Goal: Task Accomplishment & Management: Use online tool/utility

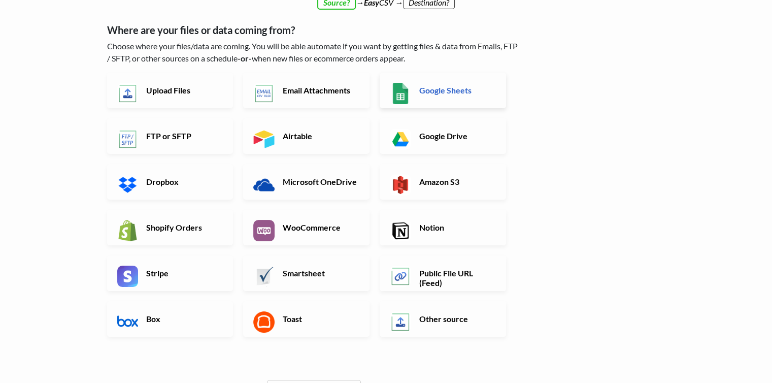
scroll to position [75, 0]
click at [164, 86] on h6 "Upload Files" at bounding box center [184, 90] width 80 height 10
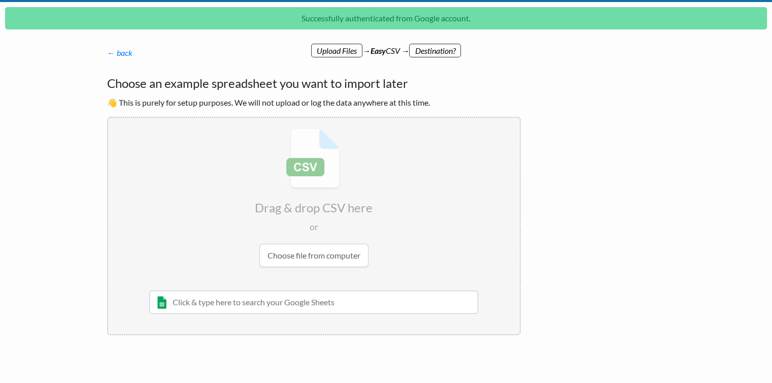
scroll to position [26, 0]
click at [300, 301] on input "text" at bounding box center [313, 301] width 329 height 23
click at [305, 254] on input "file" at bounding box center [313, 198] width 411 height 160
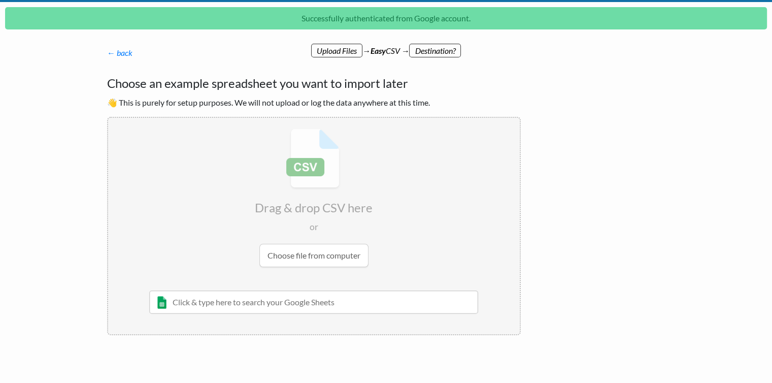
click at [282, 307] on input "text" at bounding box center [313, 301] width 329 height 23
paste input "Tracking number YSD400768601YQ YSD400768975YQ YSD400768648YQ YSD400768664YQ YSD…"
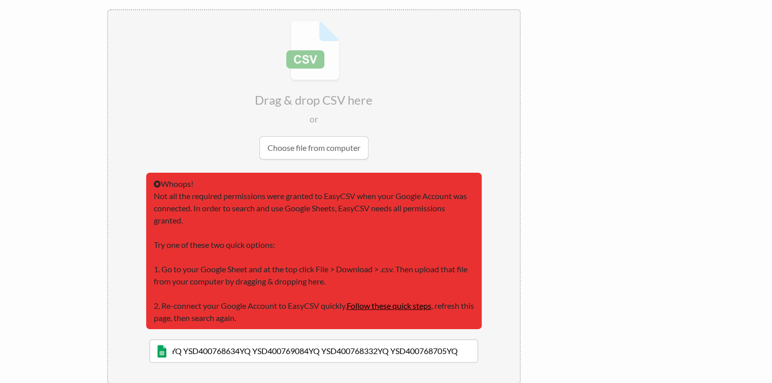
scroll to position [135, 0]
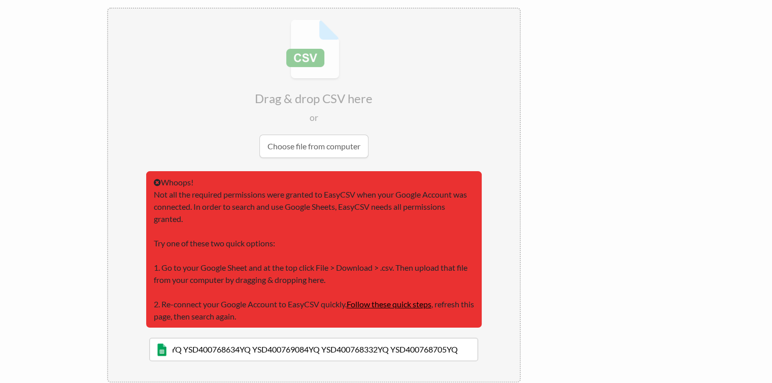
type input "Tracking number YSD400768601YQ YSD400768975YQ YSD400768648YQ YSD400768664YQ YSD…"
click at [402, 304] on link "Follow these quick steps" at bounding box center [389, 304] width 85 height 10
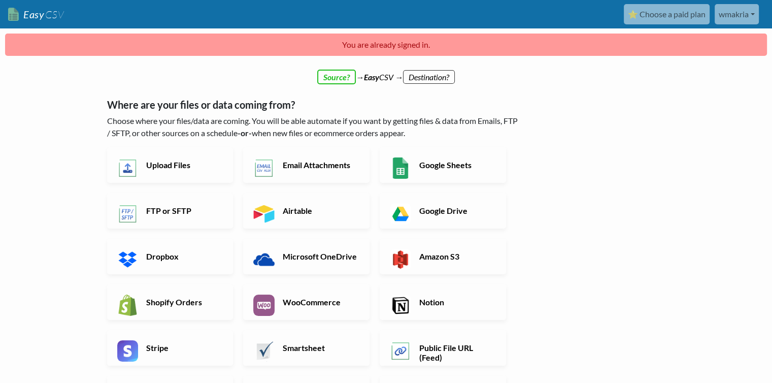
click at [745, 6] on link "wmakria" at bounding box center [736, 14] width 44 height 20
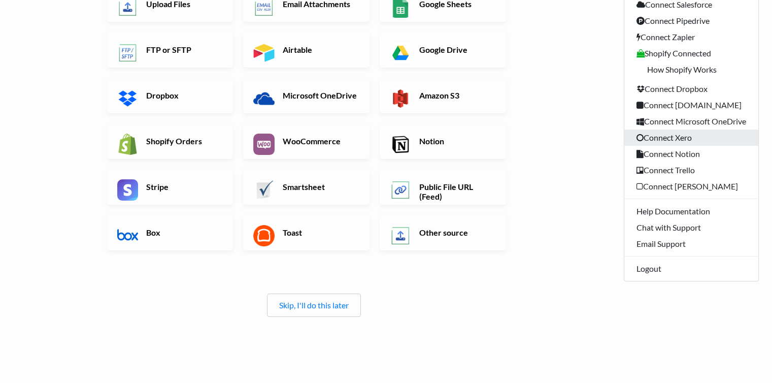
scroll to position [157, 0]
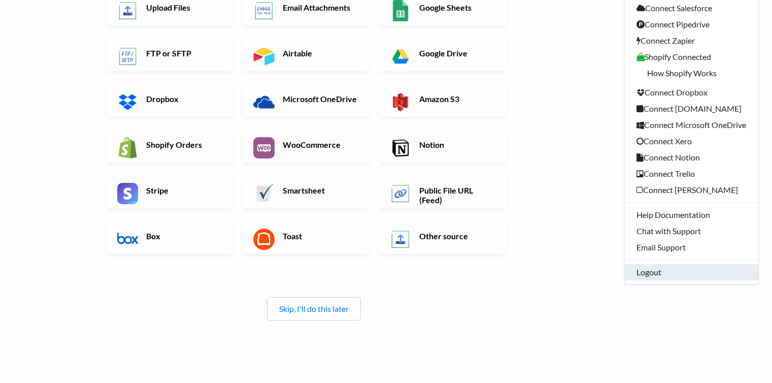
click at [670, 271] on link "Logout" at bounding box center [691, 272] width 134 height 16
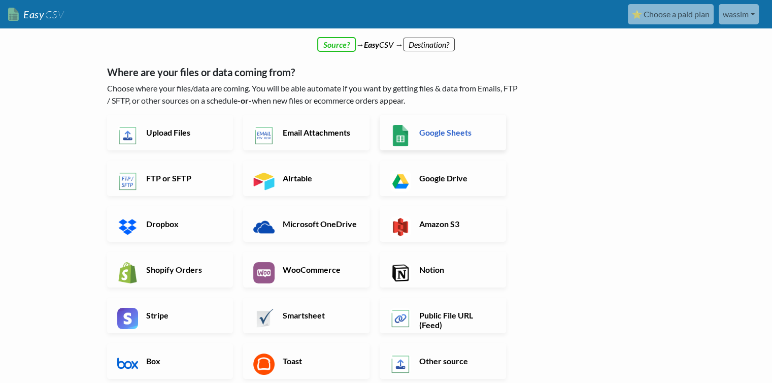
click at [448, 143] on link "Google Sheets" at bounding box center [443, 133] width 126 height 36
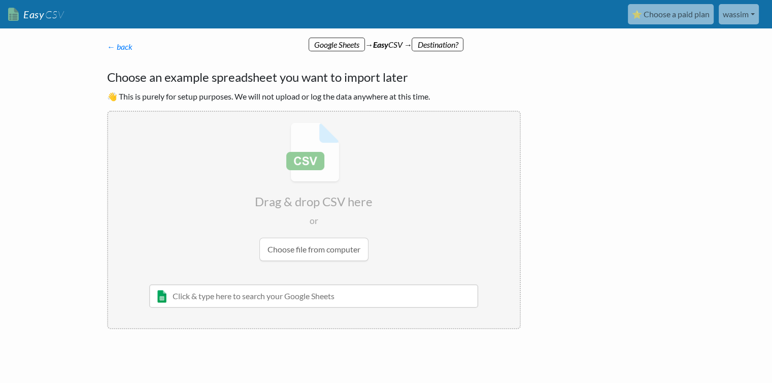
click at [305, 293] on input "text" at bounding box center [313, 295] width 329 height 23
paste input "Tracking number YSD400768601YQ YSD400768975YQ YSD400768648YQ YSD400768664YQ YSD…"
type input "Tracking number YSD400768601YQ YSD400768975YQ YSD400768648YQ YSD400768664YQ YSD…"
type input "ORDER"
click at [341, 316] on div "ORDER 24/08" at bounding box center [321, 316] width 300 height 12
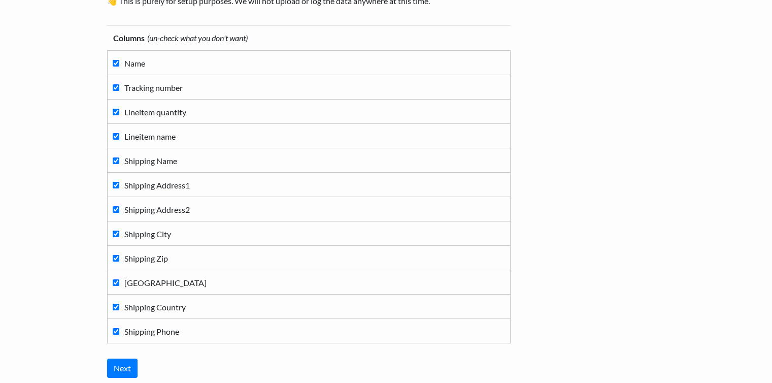
scroll to position [96, 0]
click at [132, 111] on span "Lineitem quantity" at bounding box center [155, 112] width 62 height 10
click at [119, 111] on input "Lineitem quantity" at bounding box center [116, 111] width 7 height 7
checkbox input "false"
click at [138, 134] on span "Lineitem name" at bounding box center [149, 136] width 51 height 10
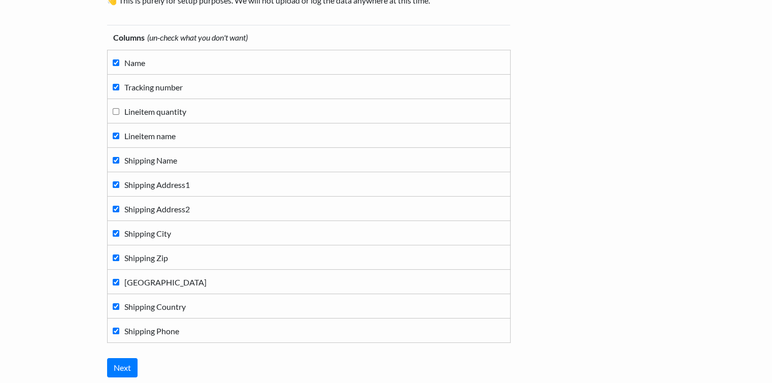
click at [119, 134] on input "Lineitem name" at bounding box center [116, 135] width 7 height 7
checkbox input "false"
click at [140, 157] on span "Shipping Name" at bounding box center [150, 160] width 53 height 10
click at [119, 157] on input "Shipping Name" at bounding box center [116, 160] width 7 height 7
checkbox input "false"
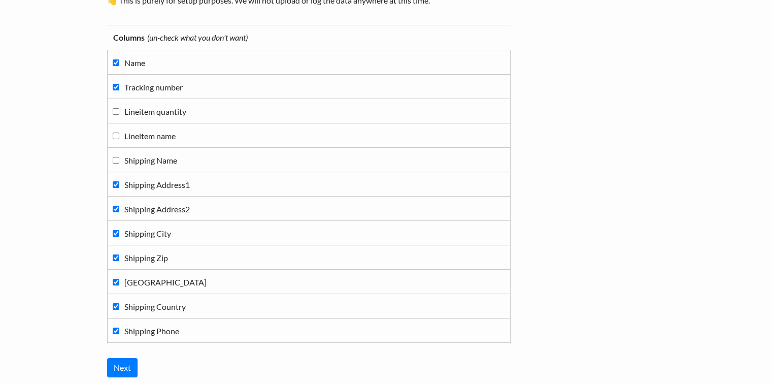
click at [152, 185] on span "Shipping Address1" at bounding box center [156, 185] width 65 height 10
click at [119, 185] on input "Shipping Address1" at bounding box center [116, 184] width 7 height 7
checkbox input "false"
click at [156, 197] on td "Shipping Address2" at bounding box center [308, 208] width 403 height 24
click at [158, 208] on span "Shipping Address2" at bounding box center [156, 209] width 65 height 10
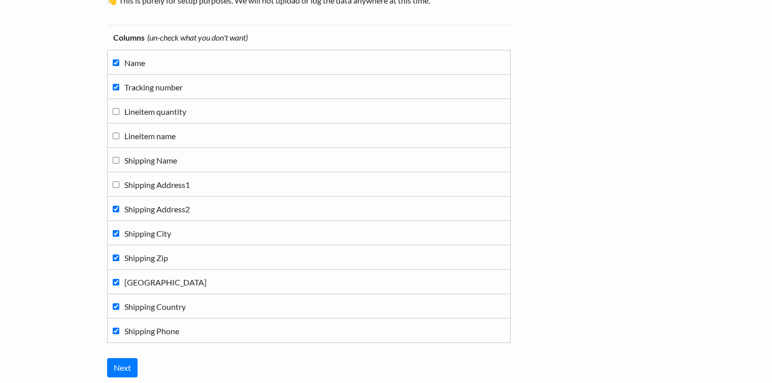
click at [119, 208] on input "Shipping Address2" at bounding box center [116, 208] width 7 height 7
checkbox input "false"
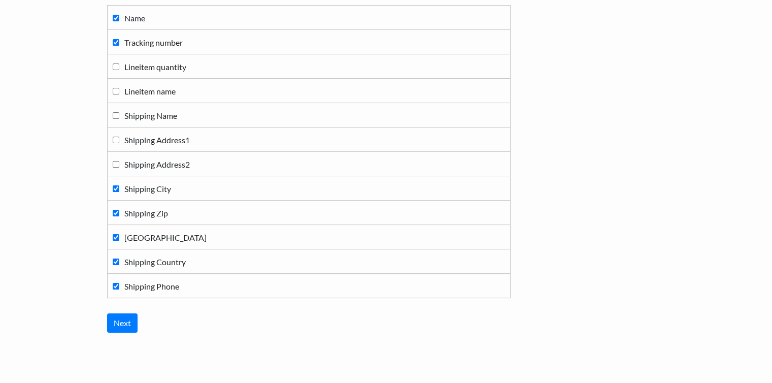
scroll to position [122, 0]
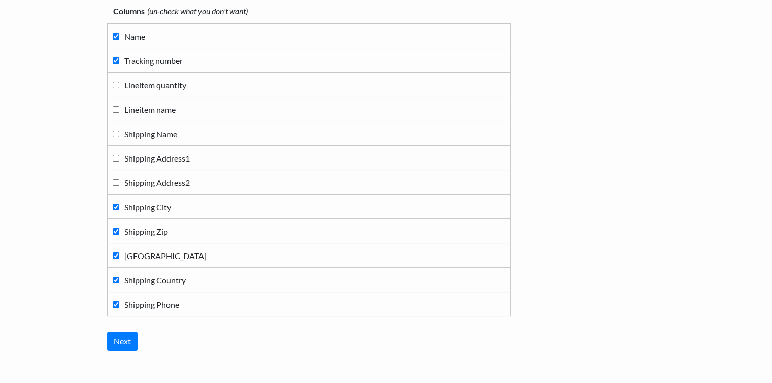
click at [176, 215] on td "Shipping City" at bounding box center [308, 206] width 403 height 24
click at [156, 210] on span "Shipping City" at bounding box center [147, 207] width 47 height 10
click at [119, 210] on input "Shipping City" at bounding box center [116, 206] width 7 height 7
checkbox input "false"
click at [153, 230] on span "Shipping Zip" at bounding box center [146, 231] width 44 height 10
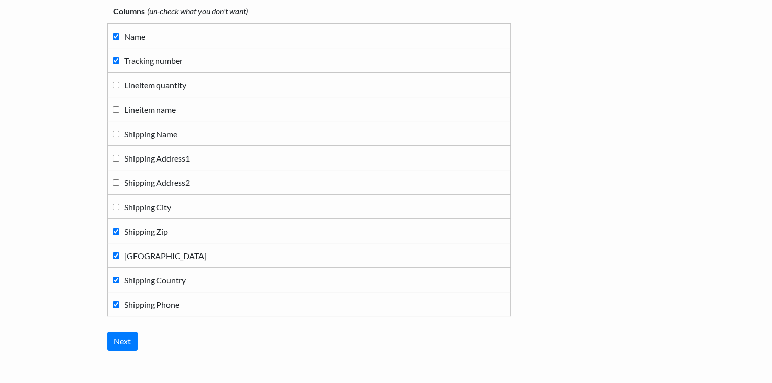
click at [119, 230] on input "Shipping Zip" at bounding box center [116, 231] width 7 height 7
checkbox input "false"
click at [157, 255] on span "Shipping Province" at bounding box center [165, 256] width 82 height 10
click at [119, 255] on input "Shipping Province" at bounding box center [116, 255] width 7 height 7
checkbox input "false"
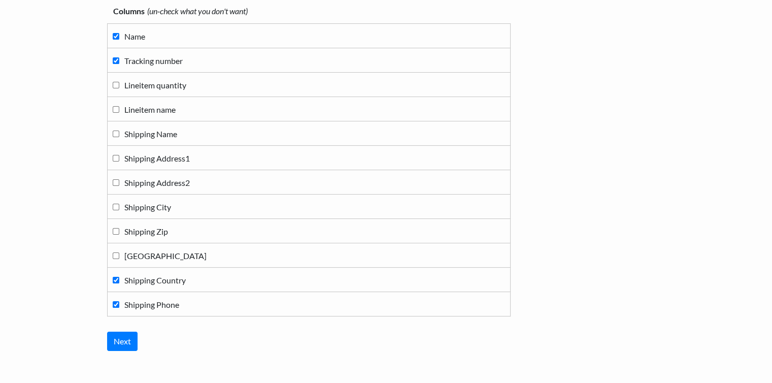
click at [157, 279] on span "Shipping Country" at bounding box center [154, 280] width 61 height 10
click at [119, 279] on input "Shipping Country" at bounding box center [116, 280] width 7 height 7
checkbox input "false"
click at [161, 304] on span "Shipping Phone" at bounding box center [151, 304] width 55 height 10
click at [119, 304] on input "Shipping Phone" at bounding box center [116, 304] width 7 height 7
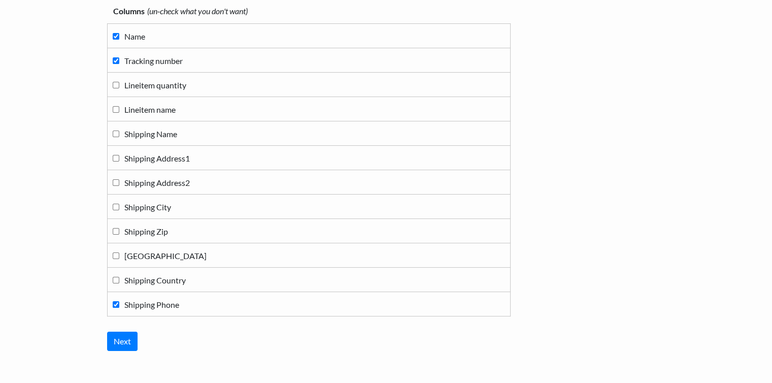
checkbox input "false"
click at [117, 340] on input "Next" at bounding box center [122, 340] width 30 height 19
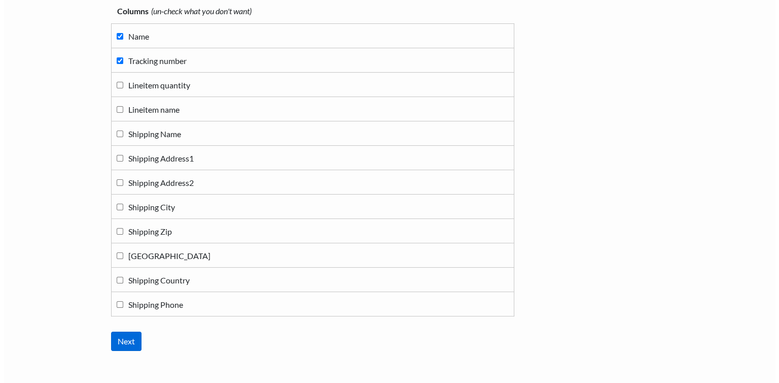
scroll to position [0, 0]
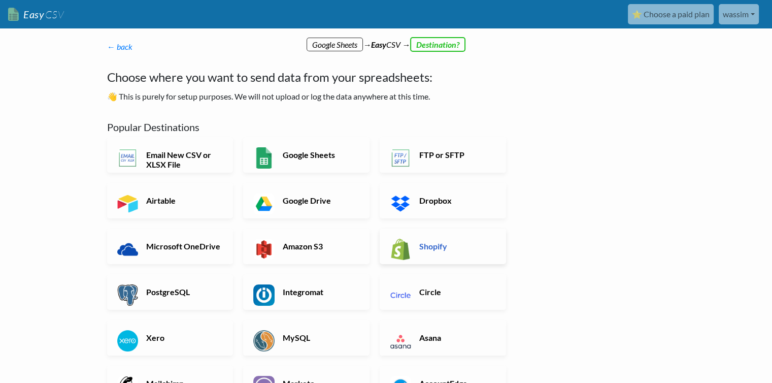
click at [428, 244] on h6 "Shopify" at bounding box center [457, 246] width 80 height 10
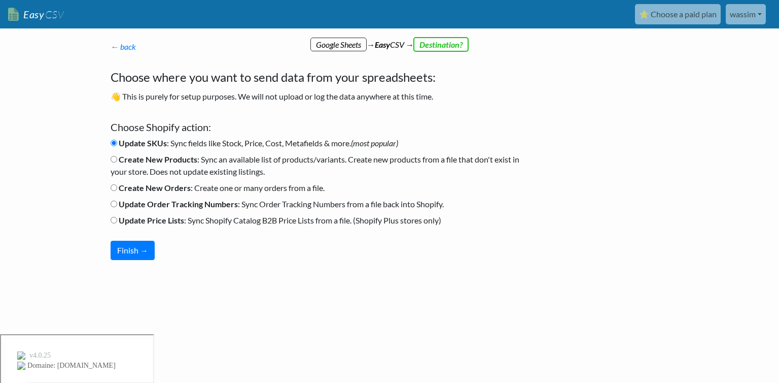
click at [191, 201] on b "Update Order Tracking Numbers" at bounding box center [178, 204] width 119 height 10
click at [117, 201] on input "Update Order Tracking Numbers : Sync Order Tracking Numbers from a file back in…" at bounding box center [114, 203] width 7 height 7
radio input "true"
click at [135, 253] on button "Finish →" at bounding box center [133, 249] width 44 height 19
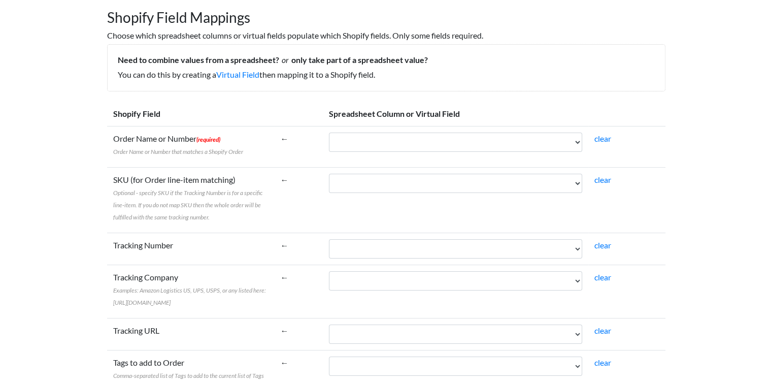
scroll to position [97, 0]
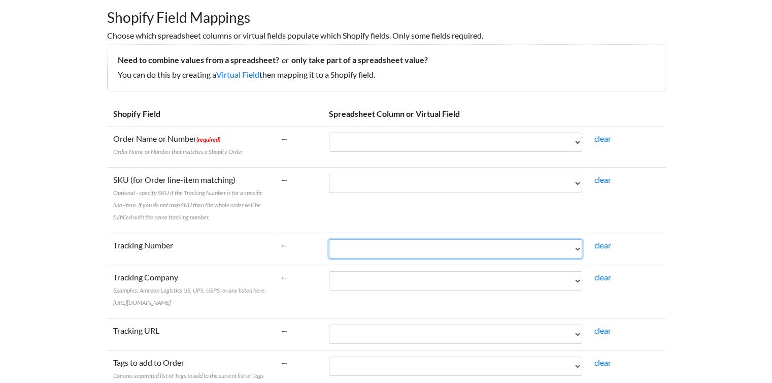
click at [577, 244] on select "Name Tracking number" at bounding box center [455, 248] width 253 height 19
select select "cr_746116"
click at [329, 239] on select "Name Tracking number" at bounding box center [455, 248] width 253 height 19
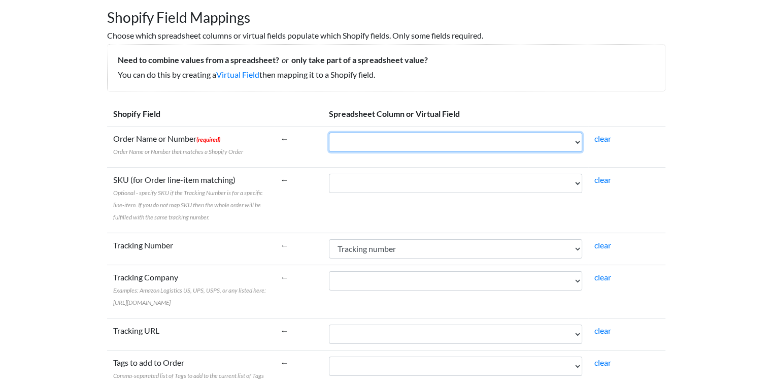
click at [536, 137] on select "Name Tracking number" at bounding box center [455, 141] width 253 height 19
select select "cr_746115"
click at [329, 132] on select "Name Tracking number" at bounding box center [455, 141] width 253 height 19
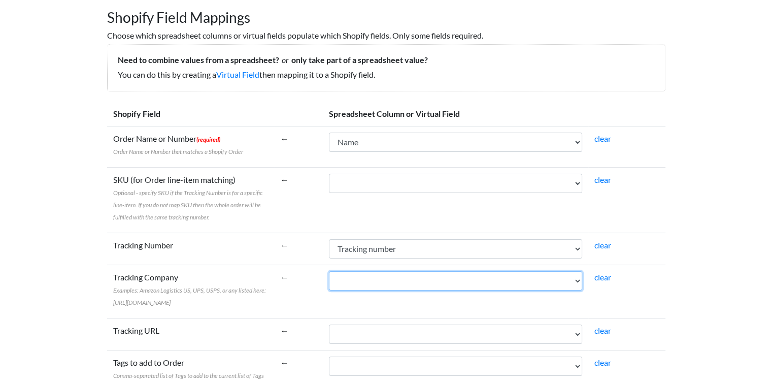
click at [388, 281] on select "Name Tracking number" at bounding box center [455, 280] width 253 height 19
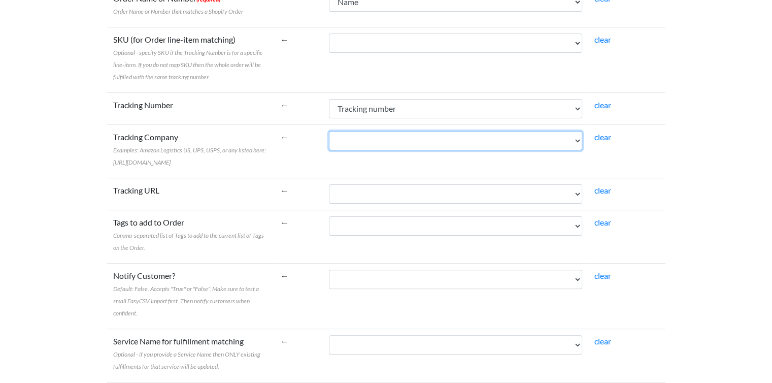
scroll to position [237, 0]
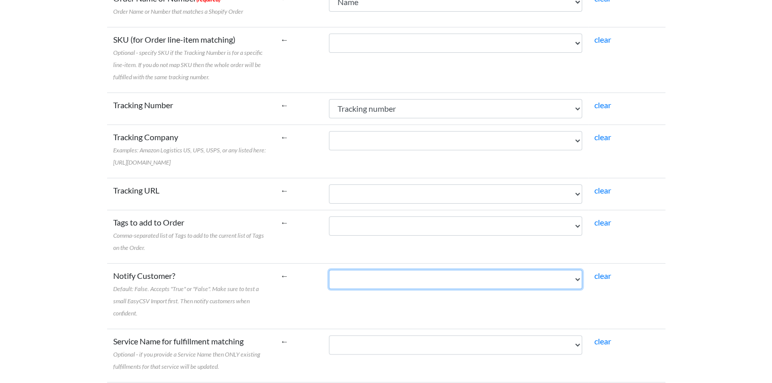
click at [473, 289] on select "Name Tracking number" at bounding box center [455, 278] width 253 height 19
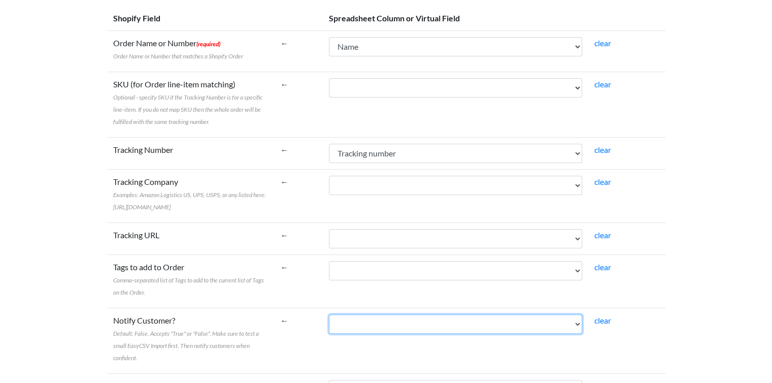
scroll to position [192, 0]
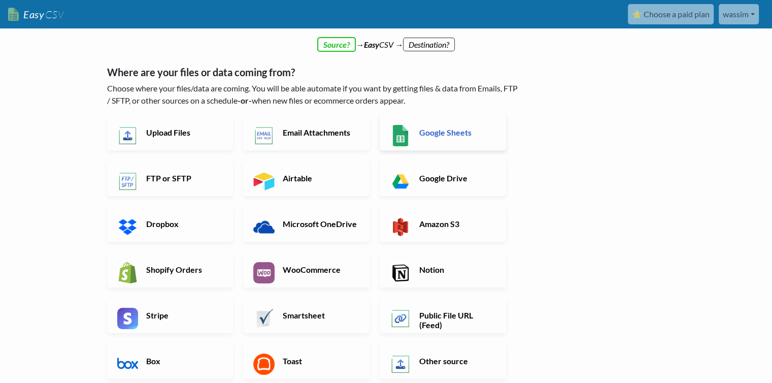
click at [427, 132] on h6 "Google Sheets" at bounding box center [457, 132] width 80 height 10
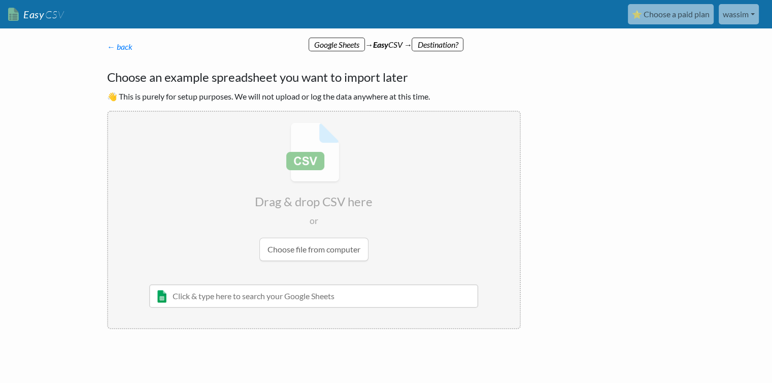
click at [278, 296] on input "text" at bounding box center [313, 295] width 329 height 23
type input "order 24"
click at [234, 315] on div "ORDER 24/08" at bounding box center [321, 316] width 300 height 12
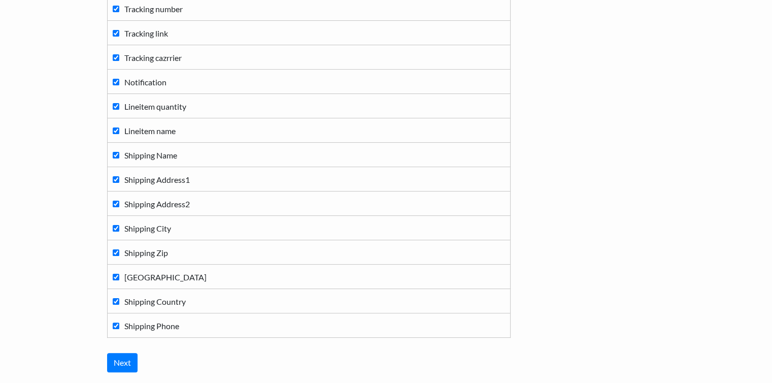
scroll to position [174, 0]
click at [133, 104] on span "Lineitem quantity" at bounding box center [155, 106] width 62 height 10
click at [119, 104] on input "Lineitem quantity" at bounding box center [116, 106] width 7 height 7
checkbox input "false"
click at [130, 130] on span "Lineitem name" at bounding box center [149, 131] width 51 height 10
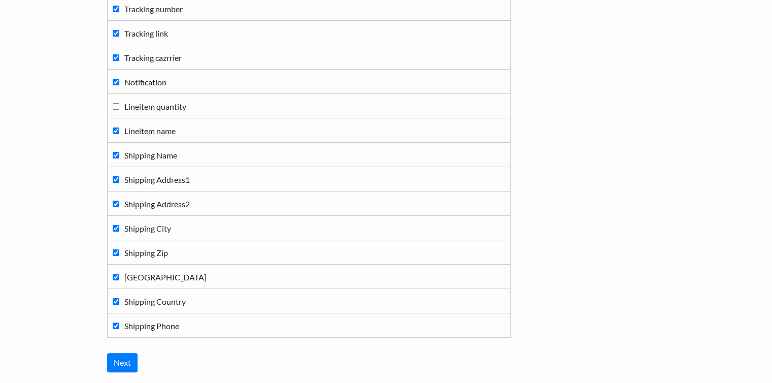
click at [119, 130] on input "Lineitem name" at bounding box center [116, 130] width 7 height 7
checkbox input "false"
click at [146, 158] on span "Shipping Name" at bounding box center [150, 155] width 53 height 10
click at [119, 158] on input "Shipping Name" at bounding box center [116, 155] width 7 height 7
checkbox input "false"
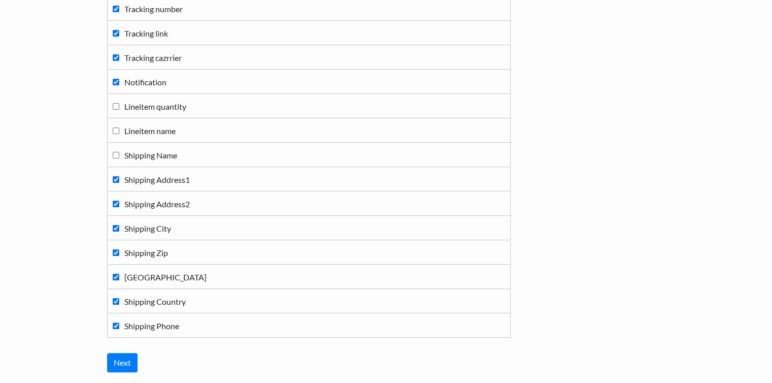
click at [150, 181] on span "Shipping Address1" at bounding box center [156, 180] width 65 height 10
click at [119, 181] on input "Shipping Address1" at bounding box center [116, 179] width 7 height 7
checkbox input "false"
click at [156, 203] on span "Shipping Address2" at bounding box center [156, 204] width 65 height 10
click at [119, 203] on input "Shipping Address2" at bounding box center [116, 203] width 7 height 7
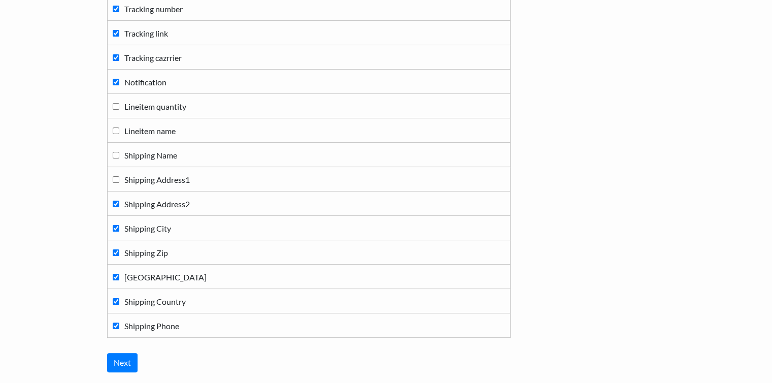
checkbox input "false"
click at [155, 230] on span "Shipping City" at bounding box center [147, 228] width 47 height 10
click at [119, 230] on input "Shipping City" at bounding box center [116, 228] width 7 height 7
checkbox input "false"
click at [154, 258] on td "Shipping Zip" at bounding box center [308, 252] width 403 height 24
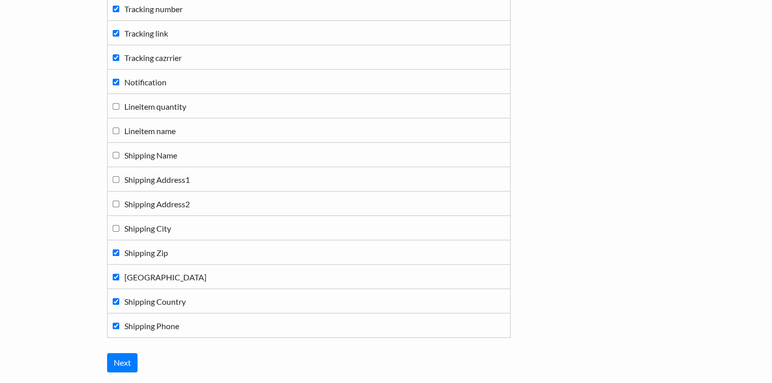
click at [162, 249] on span "Shipping Zip" at bounding box center [146, 253] width 44 height 10
click at [119, 249] on input "Shipping Zip" at bounding box center [116, 252] width 7 height 7
checkbox input "false"
click at [157, 277] on span "Shipping Province" at bounding box center [165, 277] width 82 height 10
click at [119, 277] on input "Shipping Province" at bounding box center [116, 276] width 7 height 7
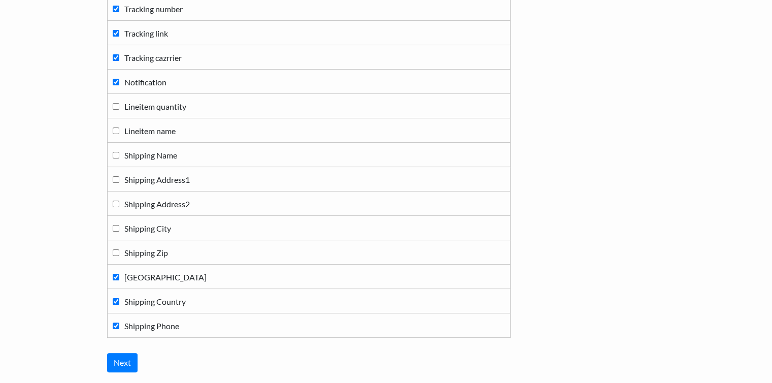
checkbox input "false"
click at [160, 301] on span "Shipping Country" at bounding box center [154, 301] width 61 height 10
click at [119, 301] on input "Shipping Country" at bounding box center [116, 301] width 7 height 7
checkbox input "false"
click at [155, 326] on span "Shipping Phone" at bounding box center [151, 326] width 55 height 10
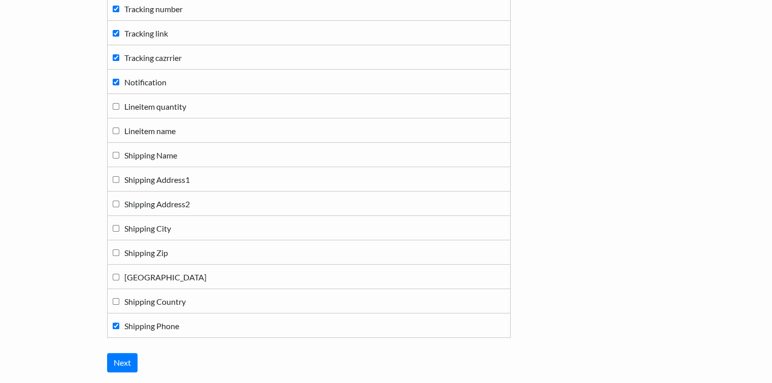
click at [119, 326] on input "Shipping Phone" at bounding box center [116, 325] width 7 height 7
checkbox input "false"
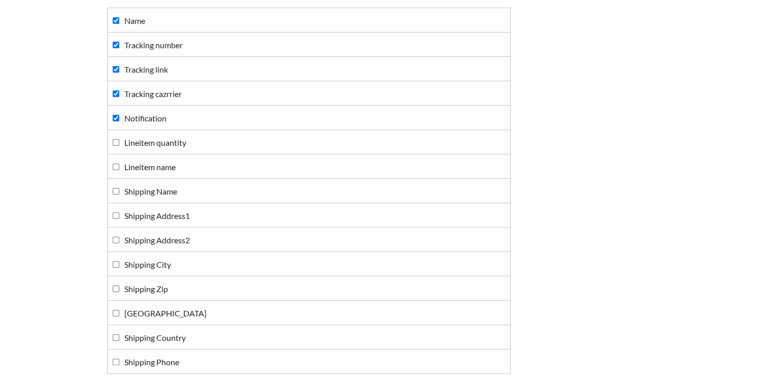
scroll to position [246, 0]
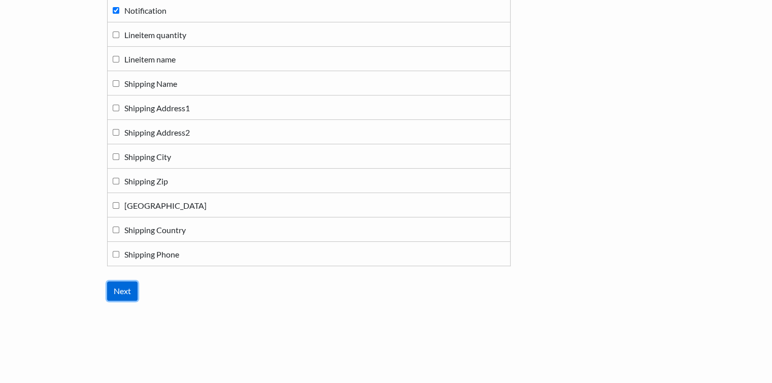
click at [131, 283] on input "Next" at bounding box center [122, 290] width 30 height 19
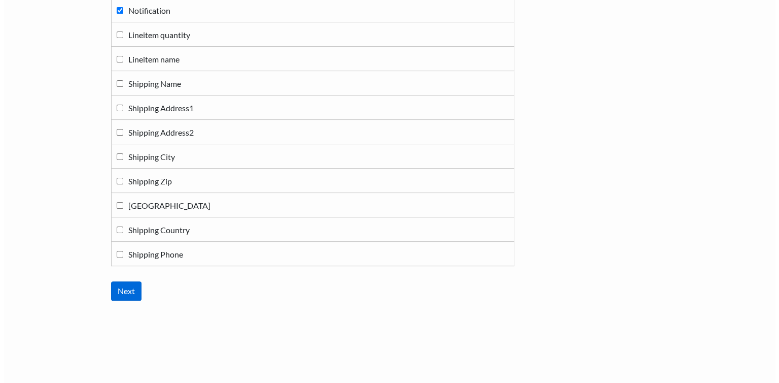
scroll to position [0, 0]
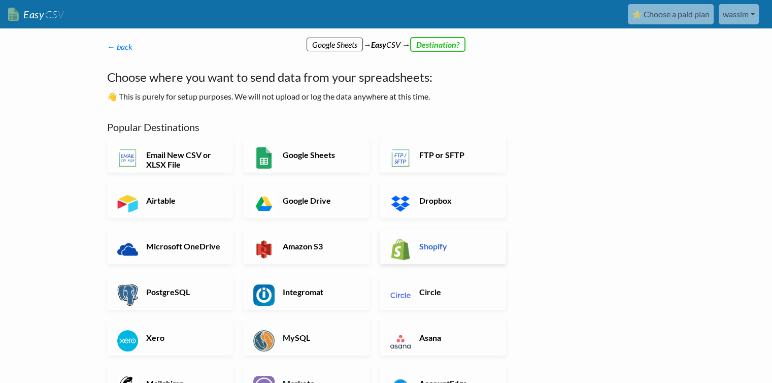
click at [418, 246] on h6 "Shopify" at bounding box center [457, 246] width 80 height 10
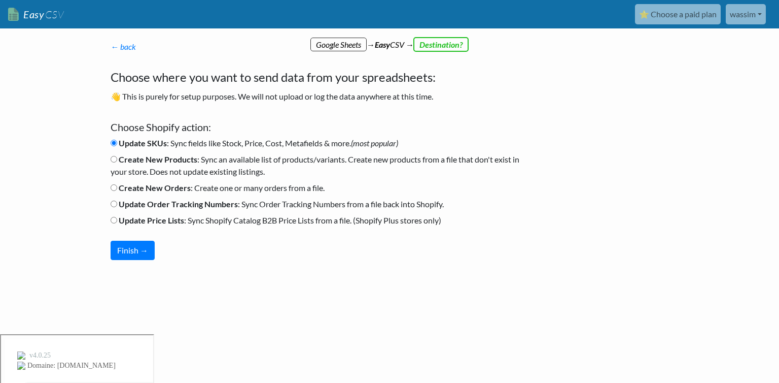
click at [114, 203] on input "Update Order Tracking Numbers : Sync Order Tracking Numbers from a file back in…" at bounding box center [114, 203] width 7 height 7
radio input "true"
click at [140, 256] on button "Finish →" at bounding box center [133, 249] width 44 height 19
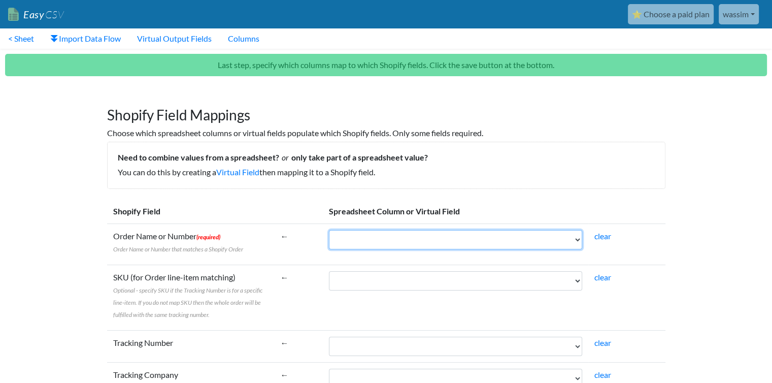
click at [552, 240] on select "Name Tracking number Tracking link Tracking cazrrier Notification" at bounding box center [455, 239] width 253 height 19
select select "cr_746117"
click at [329, 230] on select "Name Tracking number Tracking link Tracking cazrrier Notification" at bounding box center [455, 239] width 253 height 19
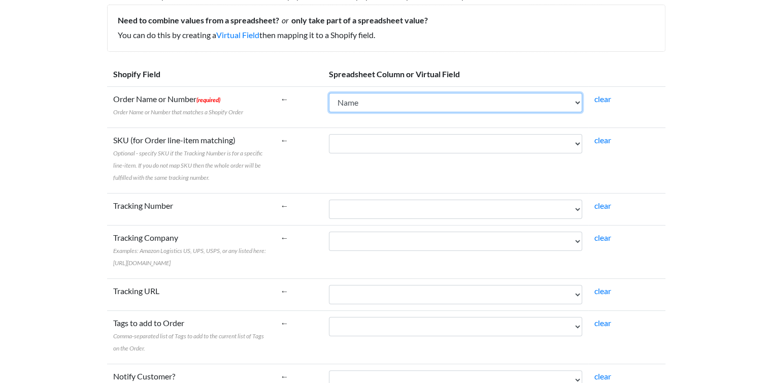
scroll to position [139, 0]
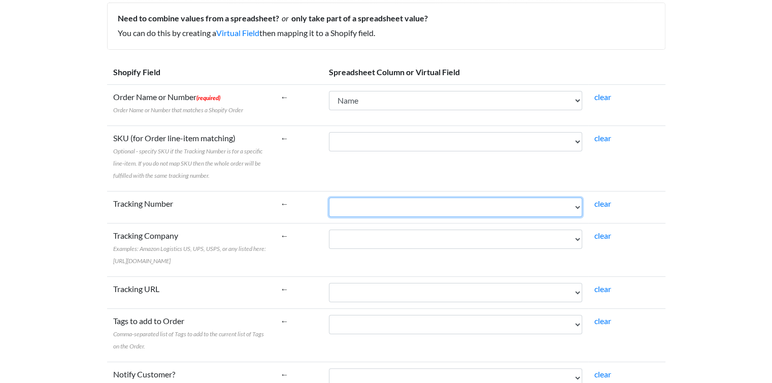
click at [450, 214] on select "Name Tracking number Tracking link Tracking cazrrier Notification" at bounding box center [455, 206] width 253 height 19
select select "cr_746118"
click at [329, 197] on select "Name Tracking number Tracking link Tracking cazrrier Notification" at bounding box center [455, 206] width 253 height 19
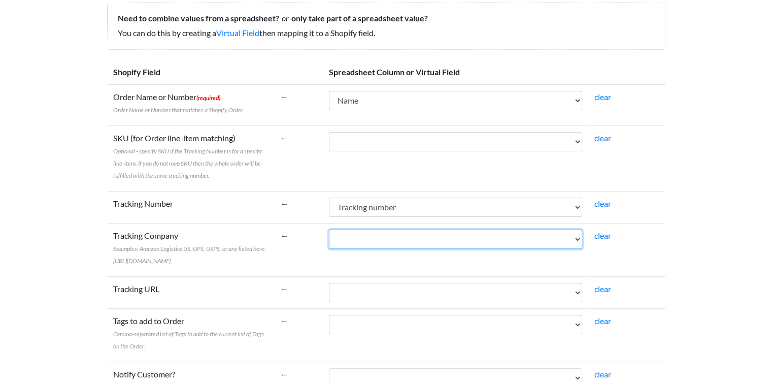
click at [413, 236] on select "Name Tracking number Tracking link Tracking cazrrier Notification" at bounding box center [455, 238] width 253 height 19
select select "cr_746120"
click at [329, 229] on select "Name Tracking number Tracking link Tracking cazrrier Notification" at bounding box center [455, 238] width 253 height 19
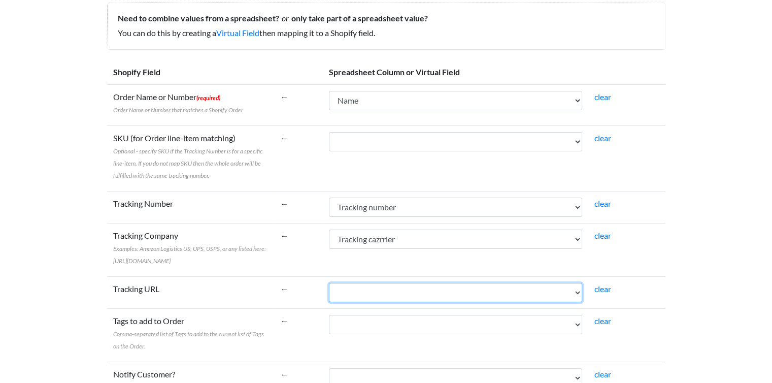
click at [398, 302] on select "Name Tracking number Tracking link Tracking cazrrier Notification" at bounding box center [455, 292] width 253 height 19
select select "cr_746119"
click at [329, 294] on select "Name Tracking number Tracking link Tracking cazrrier Notification" at bounding box center [455, 292] width 253 height 19
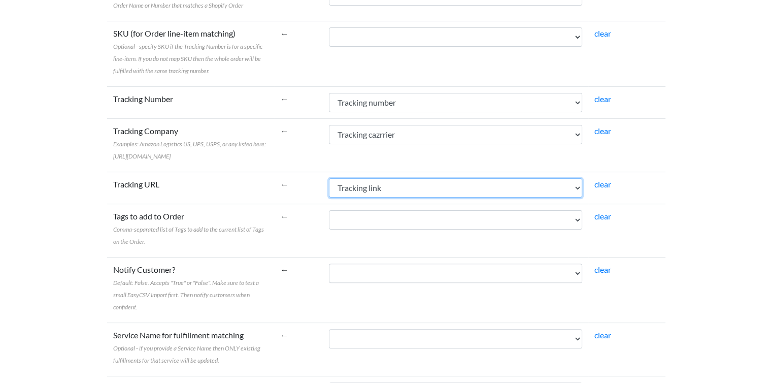
scroll to position [244, 0]
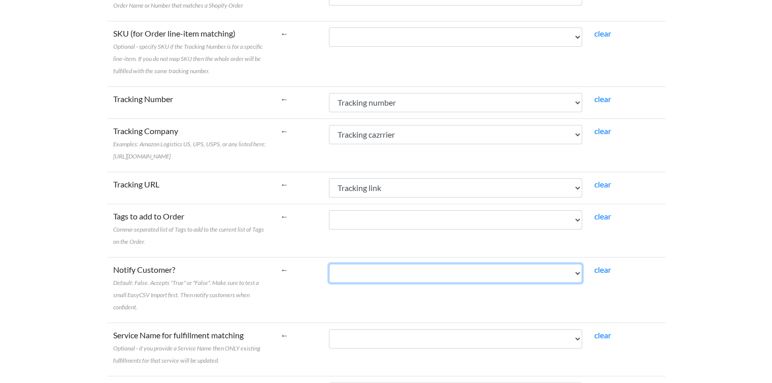
click at [461, 281] on select "Name Tracking number Tracking link Tracking cazrrier Notification" at bounding box center [455, 272] width 253 height 19
select select "cr_746121"
click at [329, 274] on select "Name Tracking number Tracking link Tracking cazrrier Notification" at bounding box center [455, 272] width 253 height 19
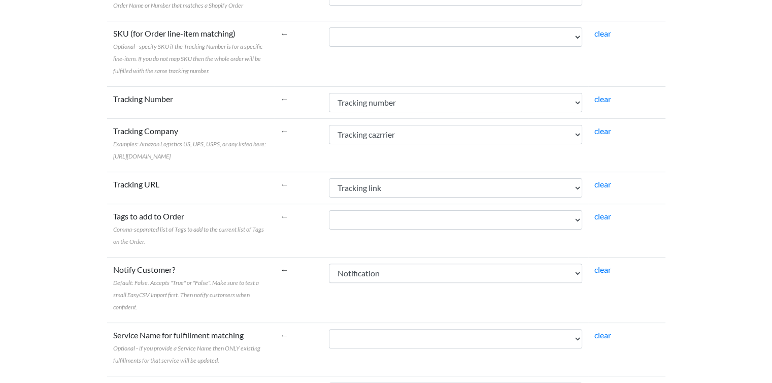
click at [644, 257] on td "clear" at bounding box center [626, 229] width 77 height 53
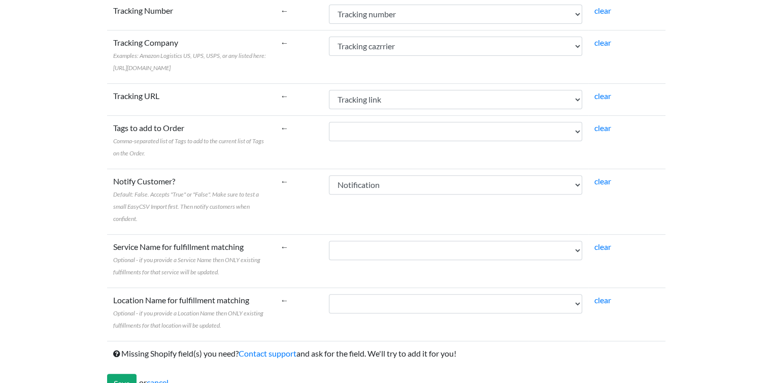
scroll to position [363, 0]
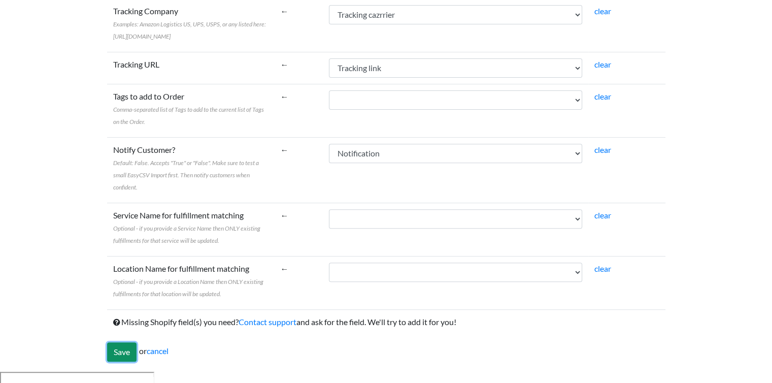
click at [125, 361] on input "Save" at bounding box center [121, 351] width 29 height 19
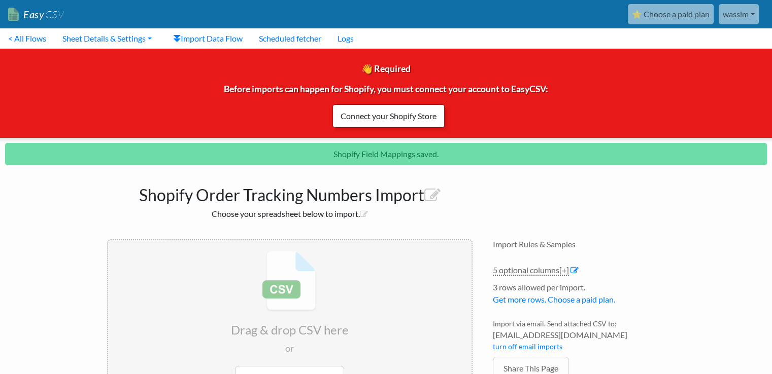
click at [426, 117] on link "Connect your Shopify Store" at bounding box center [388, 116] width 112 height 23
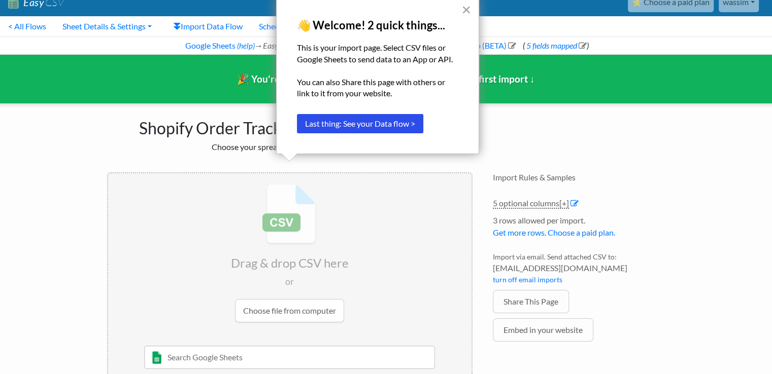
scroll to position [13, 0]
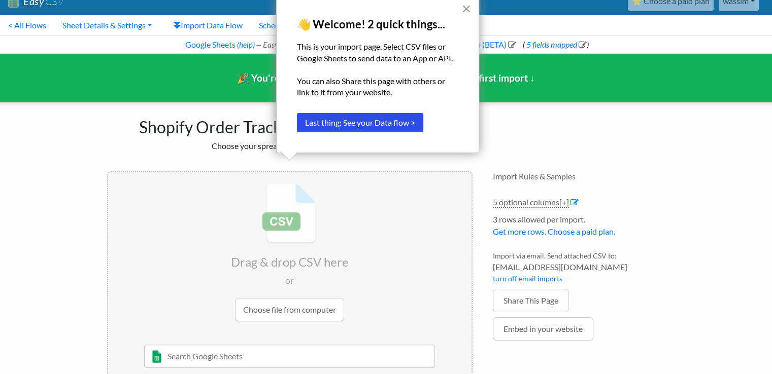
click at [467, 11] on button "×" at bounding box center [466, 9] width 10 height 16
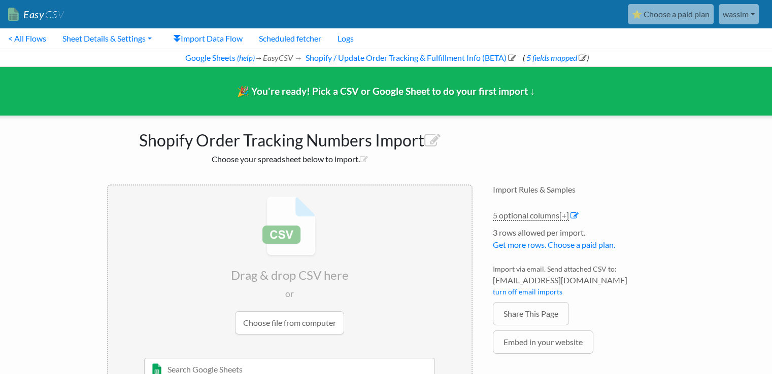
scroll to position [45, 0]
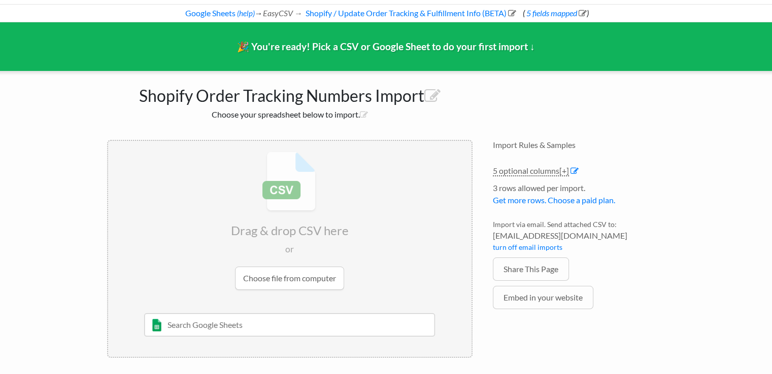
click at [311, 331] on input "text" at bounding box center [289, 325] width 291 height 23
type input "order"
click at [207, 339] on div "ORDER 24/08" at bounding box center [297, 345] width 262 height 12
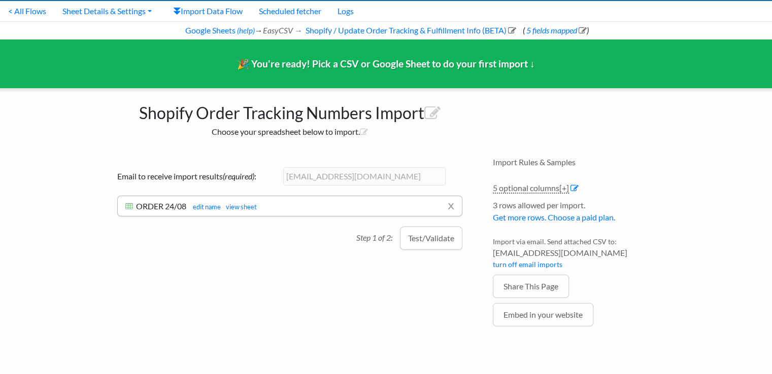
drag, startPoint x: 439, startPoint y: 237, endPoint x: 193, endPoint y: 219, distance: 246.8
click at [193, 219] on div "Email to receive import results (required) : [EMAIL_ADDRESS][DOMAIN_NAME] x ORD…" at bounding box center [289, 197] width 365 height 80
click at [426, 241] on button "Test/Validate" at bounding box center [431, 238] width 62 height 23
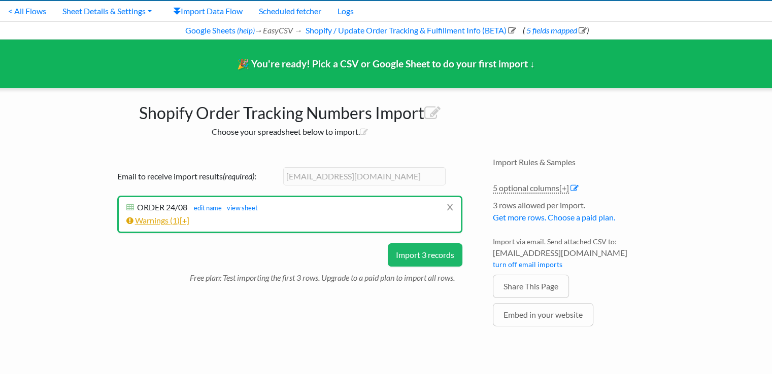
click at [173, 222] on link "Warnings ( 1 ) [+]" at bounding box center [157, 221] width 63 height 10
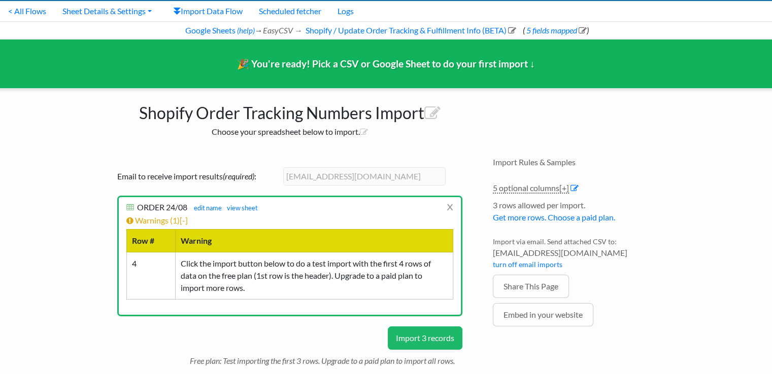
scroll to position [45, 0]
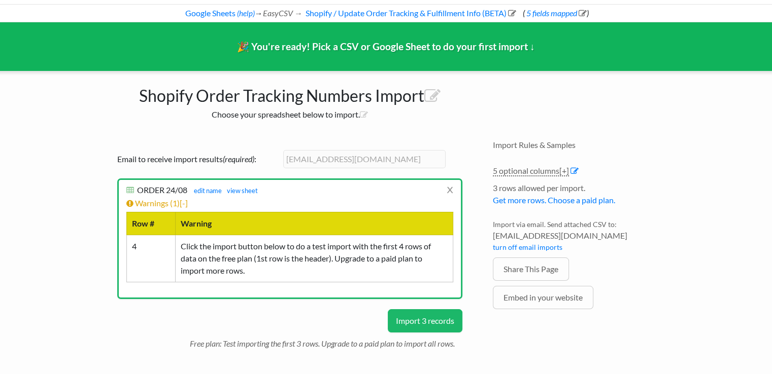
click at [444, 320] on button "Import 3 records" at bounding box center [425, 320] width 75 height 23
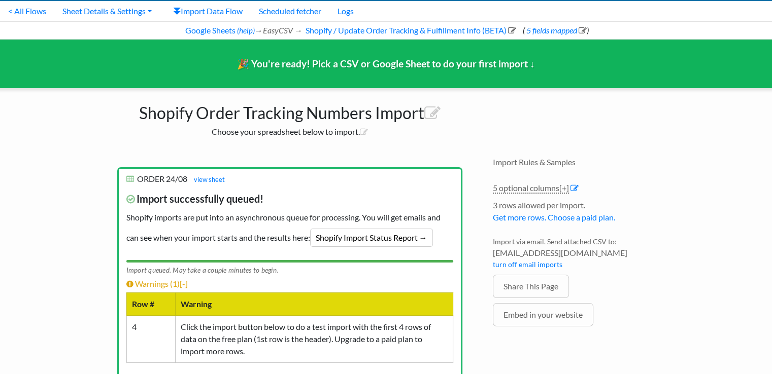
click at [445, 319] on td "Click the import button below to do a test import with the first 4 rows of data…" at bounding box center [314, 339] width 278 height 47
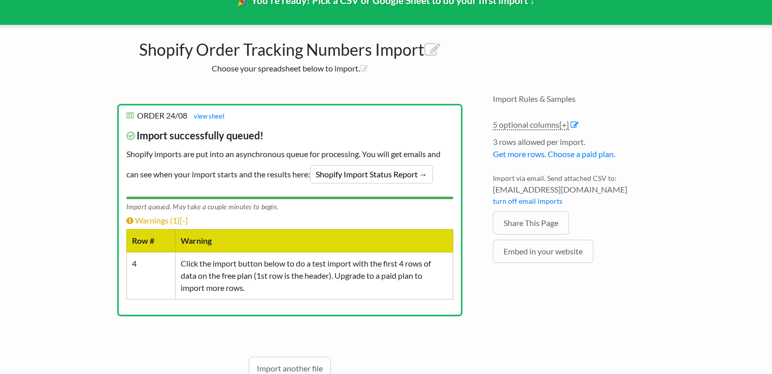
scroll to position [91, 0]
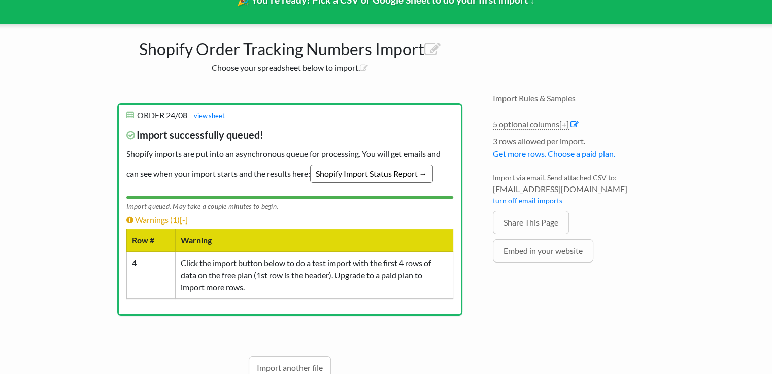
click at [395, 172] on link "Shopify Import Status Report →" at bounding box center [371, 174] width 123 height 18
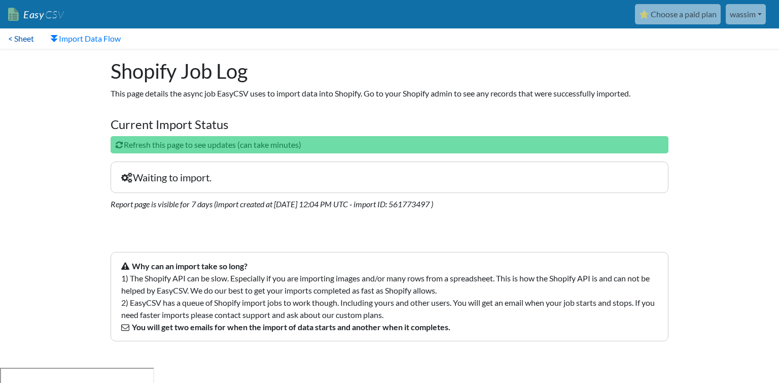
click at [19, 41] on link "< Sheet" at bounding box center [21, 38] width 42 height 20
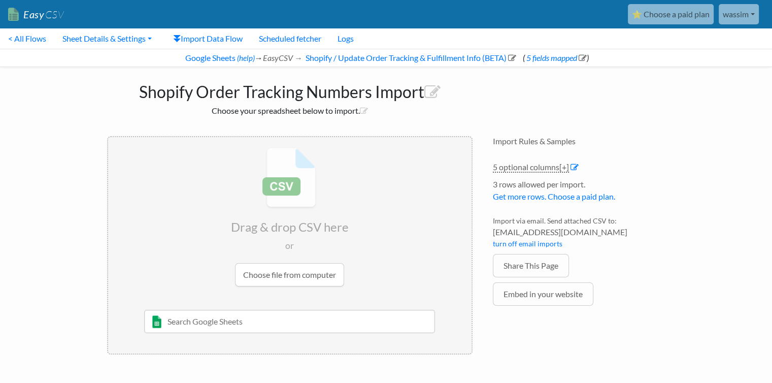
click at [45, 16] on span "CSV" at bounding box center [54, 14] width 20 height 13
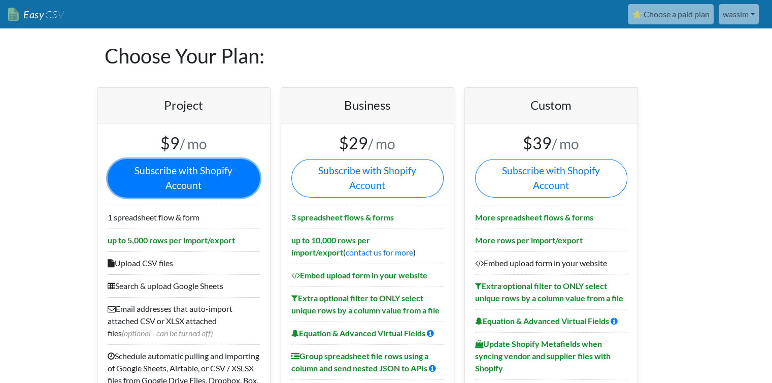
click at [187, 173] on link "Subscribe with Shopify Account" at bounding box center [184, 178] width 152 height 39
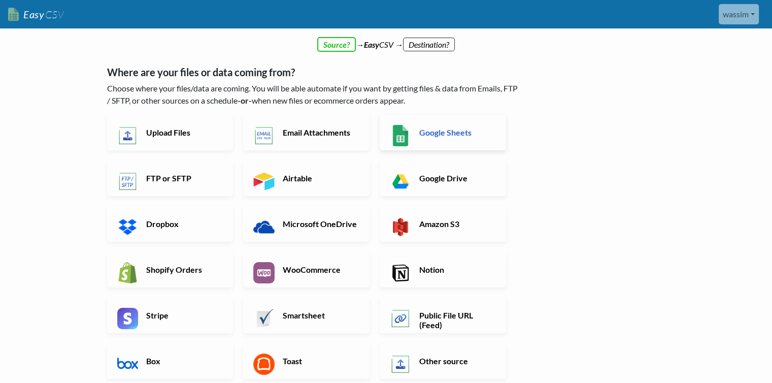
click at [466, 136] on h6 "Google Sheets" at bounding box center [457, 132] width 80 height 10
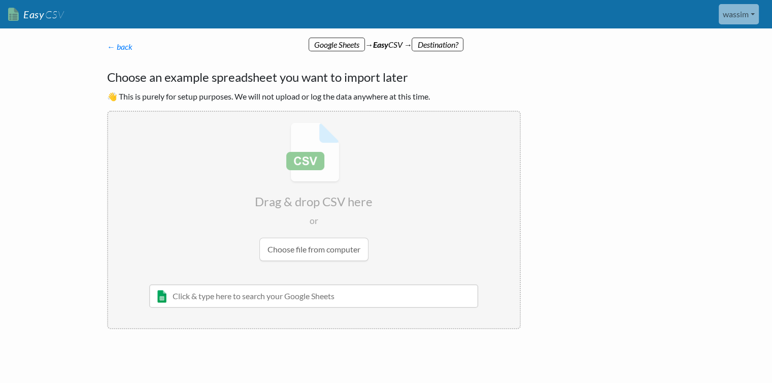
click at [278, 297] on input "text" at bounding box center [313, 295] width 329 height 23
type input "order"
click at [223, 322] on div "Wassim Makria" at bounding box center [321, 327] width 300 height 11
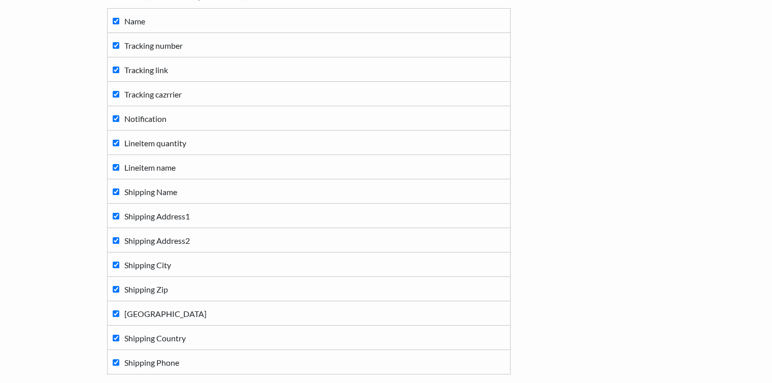
scroll to position [138, 0]
click at [148, 144] on span "Lineitem quantity" at bounding box center [155, 142] width 62 height 10
click at [119, 144] on input "Lineitem quantity" at bounding box center [116, 142] width 7 height 7
checkbox input "false"
click at [160, 174] on td "Lineitem name" at bounding box center [308, 166] width 403 height 24
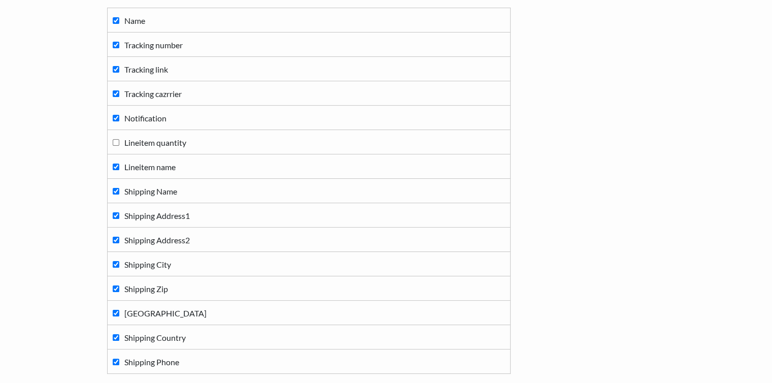
click at [161, 167] on span "Lineitem name" at bounding box center [149, 167] width 51 height 10
click at [119, 167] on input "Lineitem name" at bounding box center [116, 166] width 7 height 7
checkbox input "false"
click at [157, 184] on label "Shipping Name" at bounding box center [309, 191] width 392 height 14
click at [119, 188] on input "Shipping Name" at bounding box center [116, 191] width 7 height 7
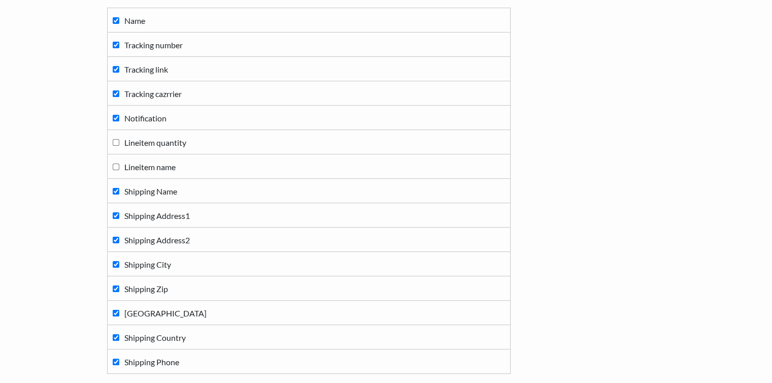
checkbox input "false"
click at [168, 215] on span "Shipping Address1" at bounding box center [156, 216] width 65 height 10
click at [119, 215] on input "Shipping Address1" at bounding box center [116, 215] width 7 height 7
checkbox input "false"
click at [168, 239] on span "Shipping Address2" at bounding box center [156, 240] width 65 height 10
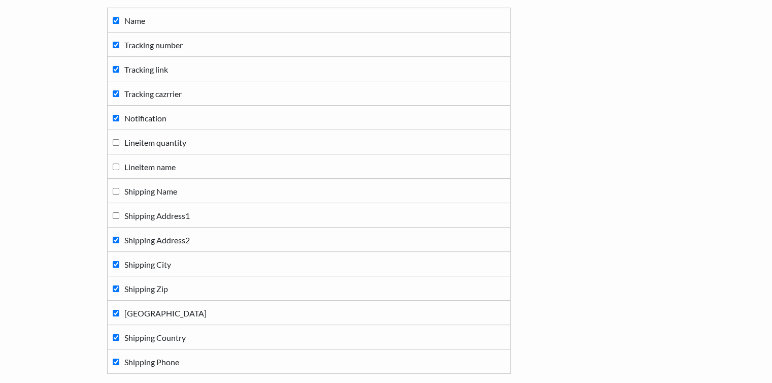
click at [119, 239] on input "Shipping Address2" at bounding box center [116, 239] width 7 height 7
checkbox input "false"
click at [166, 263] on span "Shipping City" at bounding box center [147, 264] width 47 height 10
click at [119, 263] on input "Shipping City" at bounding box center [116, 264] width 7 height 7
checkbox input "false"
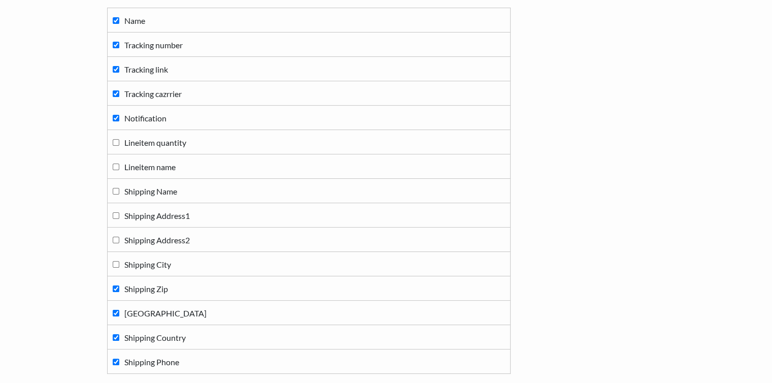
click at [160, 284] on span "Shipping Zip" at bounding box center [146, 289] width 44 height 10
click at [119, 285] on input "Shipping Zip" at bounding box center [116, 288] width 7 height 7
checkbox input "false"
click at [159, 316] on span "Shipping Province" at bounding box center [165, 313] width 82 height 10
click at [119, 316] on input "Shipping Province" at bounding box center [116, 312] width 7 height 7
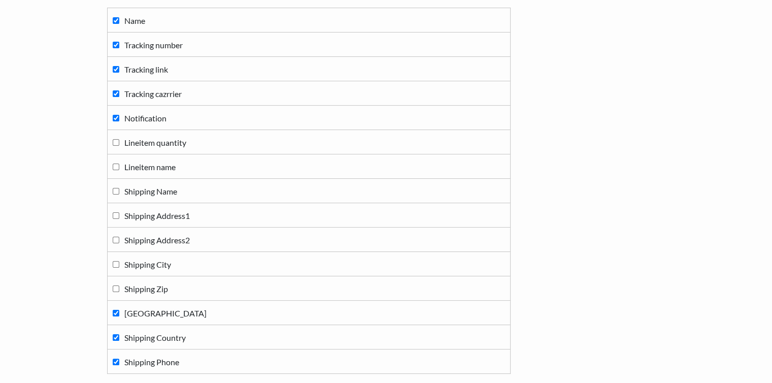
checkbox input "false"
click at [162, 330] on label "Shipping Country" at bounding box center [309, 337] width 392 height 14
click at [119, 334] on input "Shipping Country" at bounding box center [116, 337] width 7 height 7
checkbox input "false"
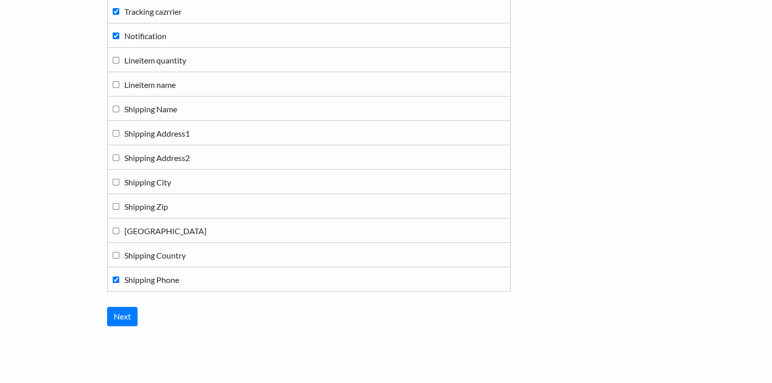
scroll to position [221, 0]
click at [163, 283] on td "Shipping Phone" at bounding box center [308, 278] width 403 height 24
click at [162, 280] on span "Shipping Phone" at bounding box center [151, 278] width 55 height 10
click at [119, 280] on input "Shipping Phone" at bounding box center [116, 278] width 7 height 7
checkbox input "false"
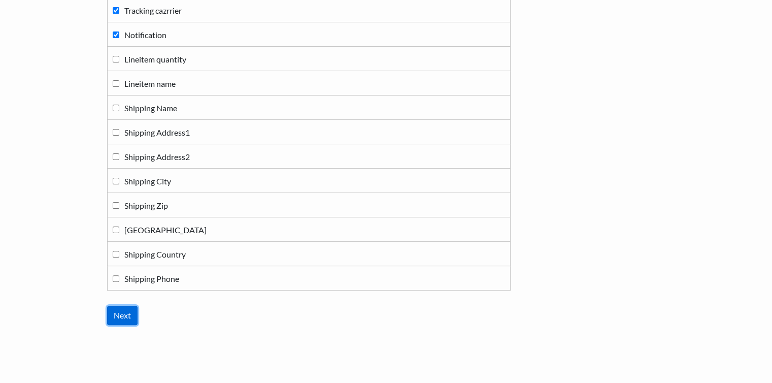
click at [126, 309] on input "Next" at bounding box center [122, 314] width 30 height 19
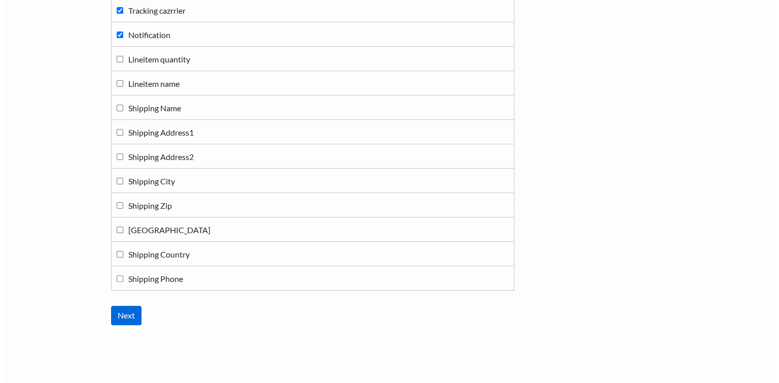
scroll to position [0, 0]
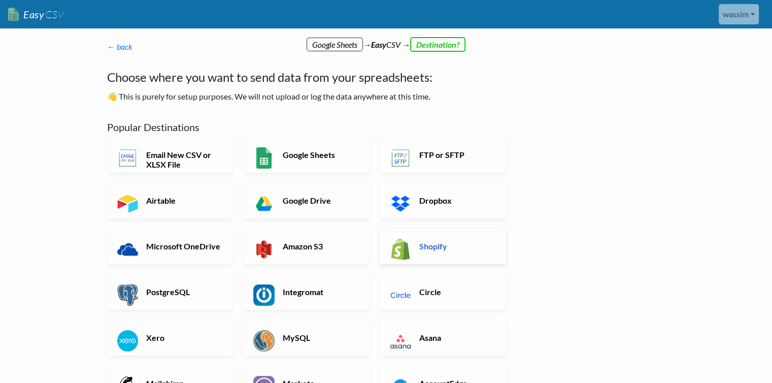
click at [421, 257] on link "Shopify" at bounding box center [443, 246] width 126 height 36
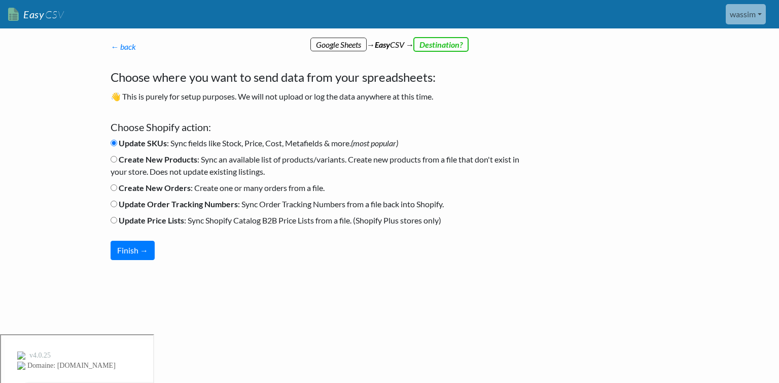
click at [176, 204] on b "Update Order Tracking Numbers" at bounding box center [178, 204] width 119 height 10
click at [117, 204] on input "Update Order Tracking Numbers : Sync Order Tracking Numbers from a file back in…" at bounding box center [114, 203] width 7 height 7
radio input "true"
click at [134, 250] on button "Finish →" at bounding box center [133, 249] width 44 height 19
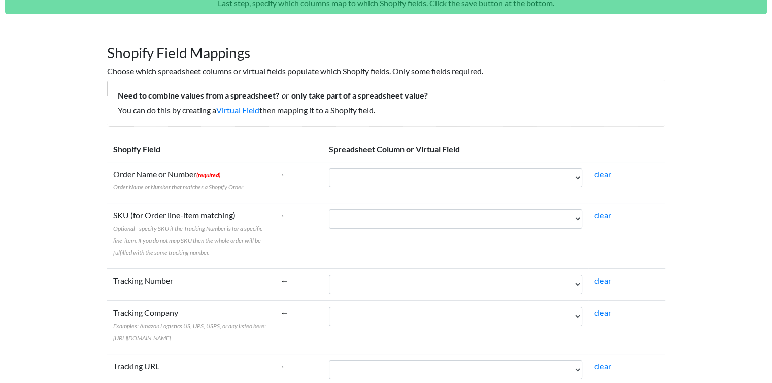
scroll to position [63, 0]
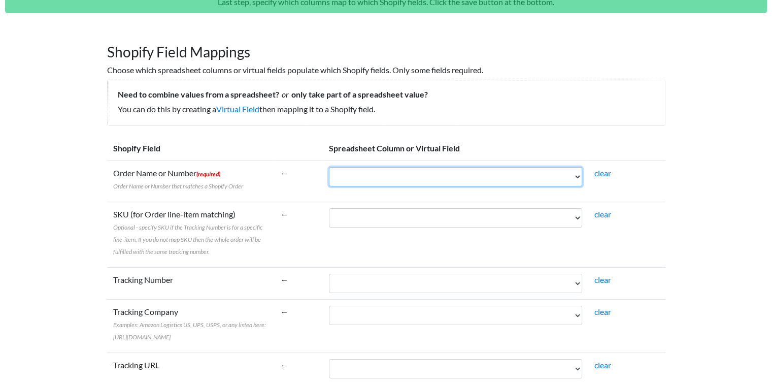
click at [516, 182] on select "Name Tracking number Tracking link Tracking cazrrier Notification" at bounding box center [455, 176] width 253 height 19
select select "cr_746122"
click at [329, 167] on select "Name Tracking number Tracking link Tracking cazrrier Notification" at bounding box center [455, 176] width 253 height 19
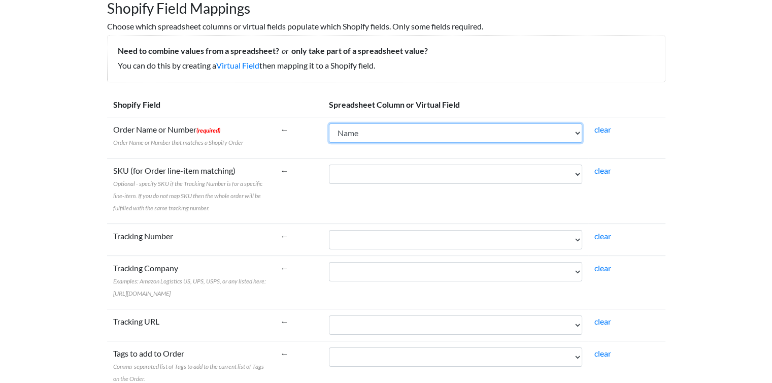
scroll to position [149, 0]
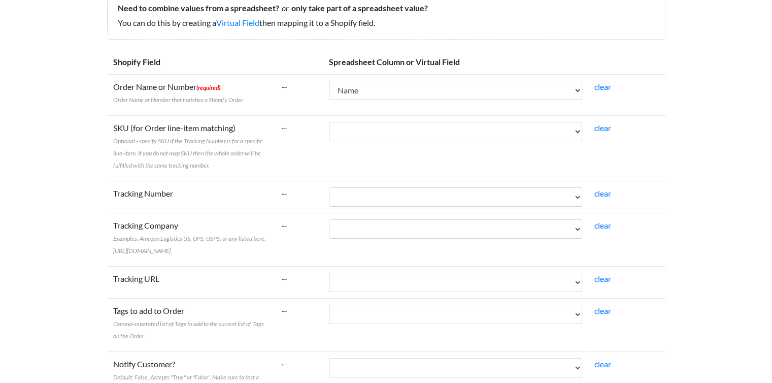
click at [404, 184] on td "Name Tracking number Tracking link Tracking cazrrier Notification" at bounding box center [455, 197] width 265 height 32
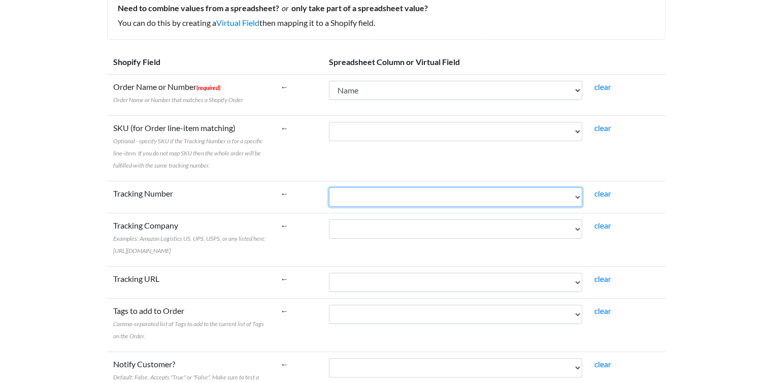
click at [405, 190] on select "Name Tracking number Tracking link Tracking cazrrier Notification" at bounding box center [455, 196] width 253 height 19
select select "cr_746123"
click at [329, 187] on select "Name Tracking number Tracking link Tracking cazrrier Notification" at bounding box center [455, 196] width 253 height 19
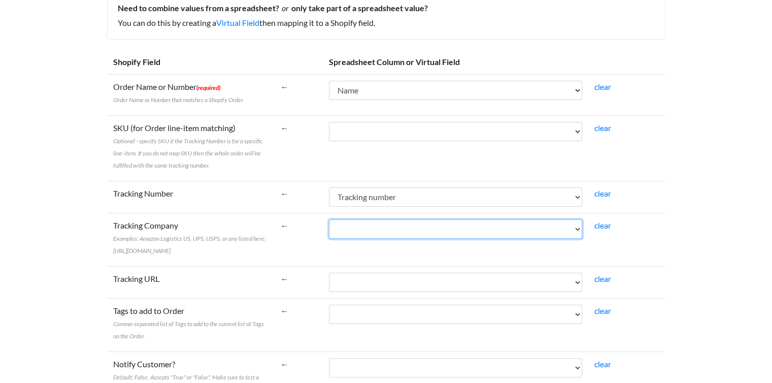
click at [392, 225] on select "Name Tracking number Tracking link Tracking cazrrier Notification" at bounding box center [455, 228] width 253 height 19
select select "cr_746125"
click at [329, 219] on select "Name Tracking number Tracking link Tracking cazrrier Notification" at bounding box center [455, 228] width 253 height 19
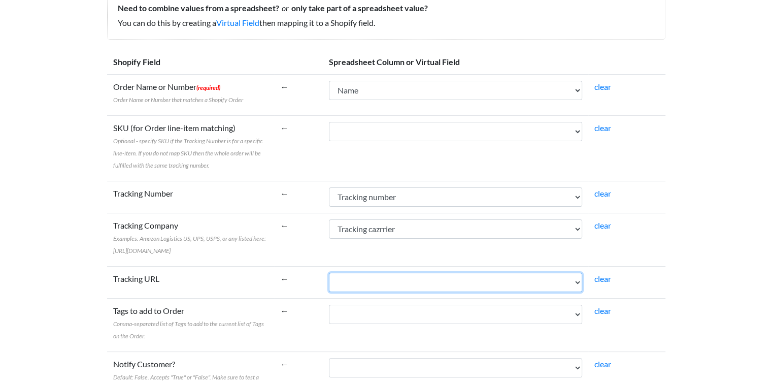
click at [386, 292] on select "Name Tracking number Tracking link Tracking cazrrier Notification" at bounding box center [455, 281] width 253 height 19
select select "cr_746124"
click at [329, 284] on select "Name Tracking number Tracking link Tracking cazrrier Notification" at bounding box center [455, 281] width 253 height 19
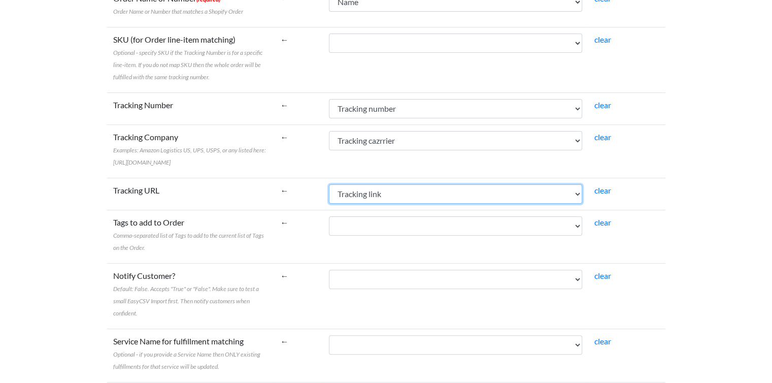
scroll to position [239, 0]
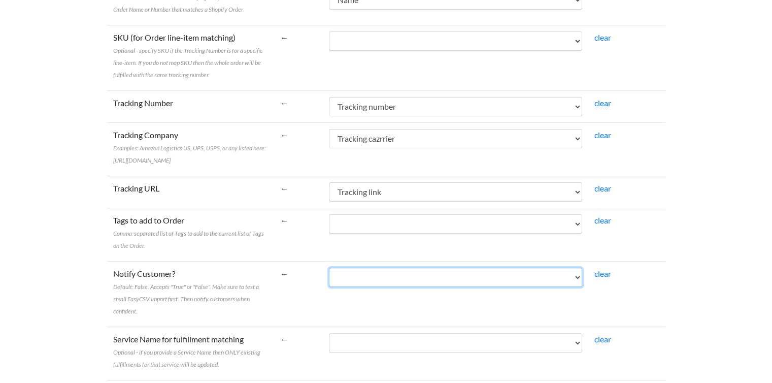
click at [390, 287] on select "Name Tracking number Tracking link Tracking cazrrier Notification" at bounding box center [455, 276] width 253 height 19
select select "cr_746126"
click at [329, 279] on select "Name Tracking number Tracking link Tracking cazrrier Notification" at bounding box center [455, 276] width 253 height 19
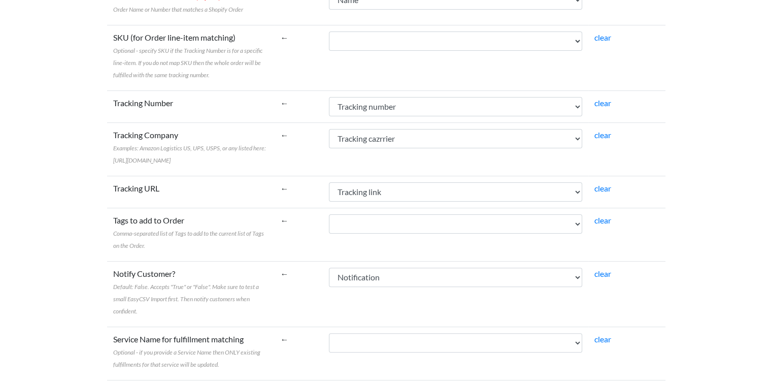
click at [343, 311] on td "Name Tracking number Tracking link Tracking cazrrier Notification" at bounding box center [455, 293] width 265 height 65
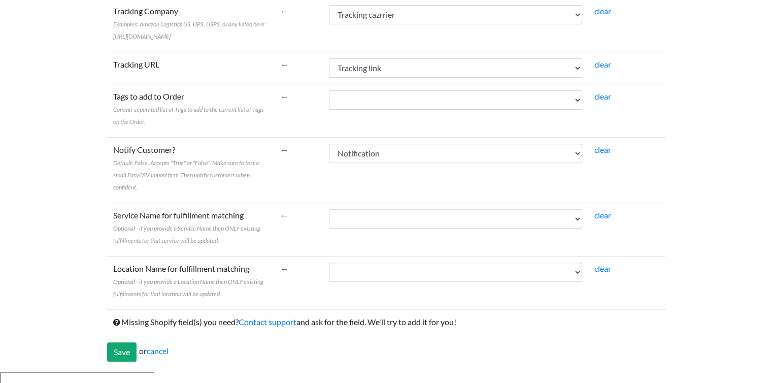
scroll to position [362, 0]
click at [120, 362] on input "Save" at bounding box center [121, 352] width 29 height 19
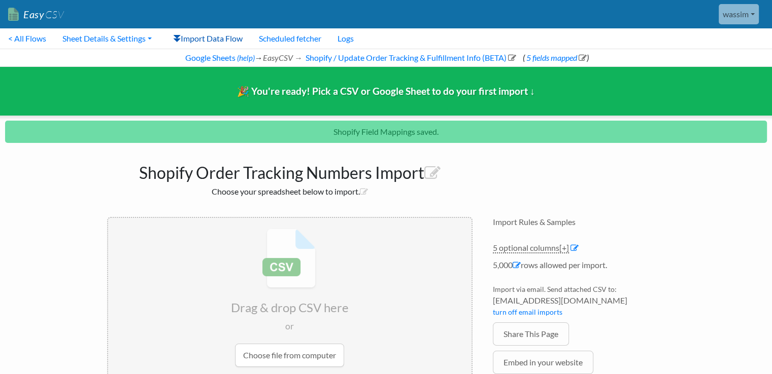
click at [219, 43] on link "Import Data Flow" at bounding box center [208, 38] width 86 height 20
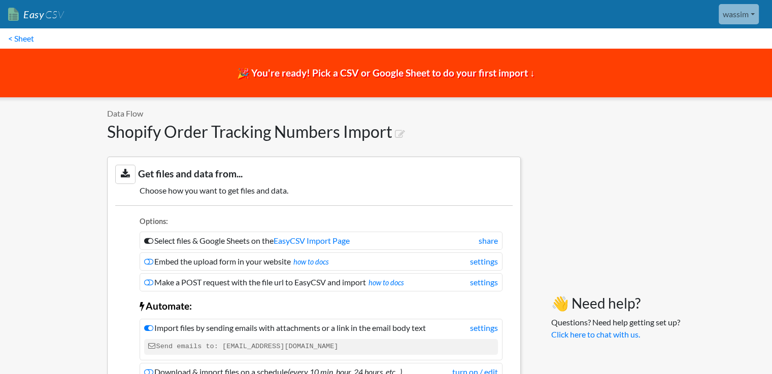
click at [37, 13] on link "Easy CSV" at bounding box center [36, 14] width 56 height 21
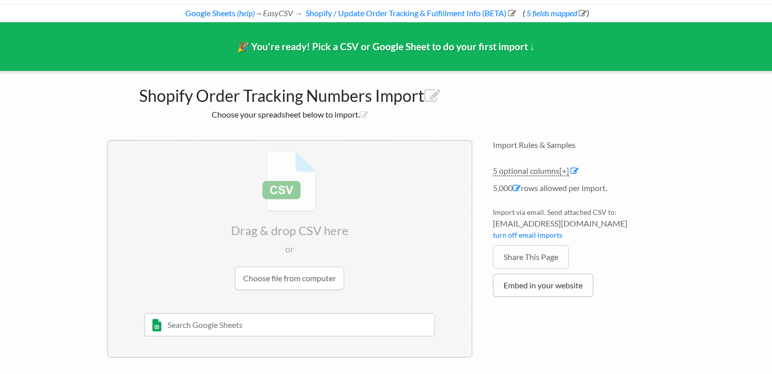
scroll to position [45, 0]
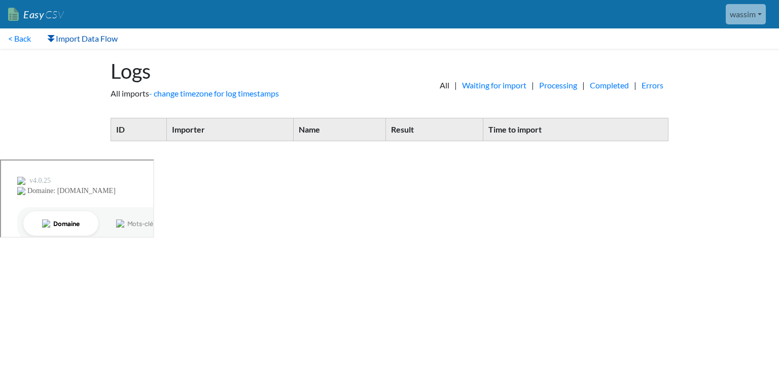
click at [69, 41] on link "Import Data Flow" at bounding box center [82, 38] width 87 height 20
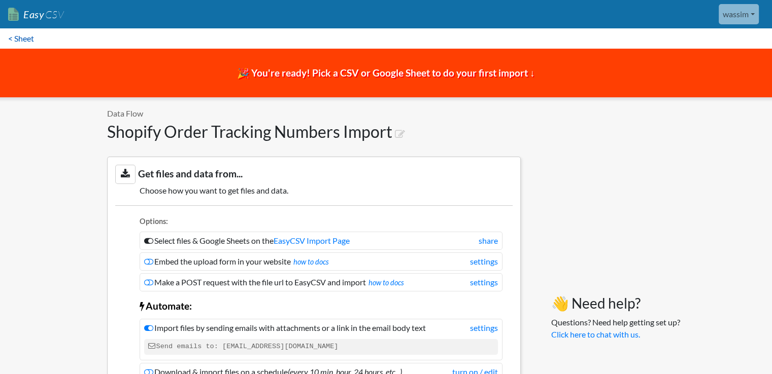
click at [25, 43] on link "< Sheet" at bounding box center [21, 38] width 42 height 20
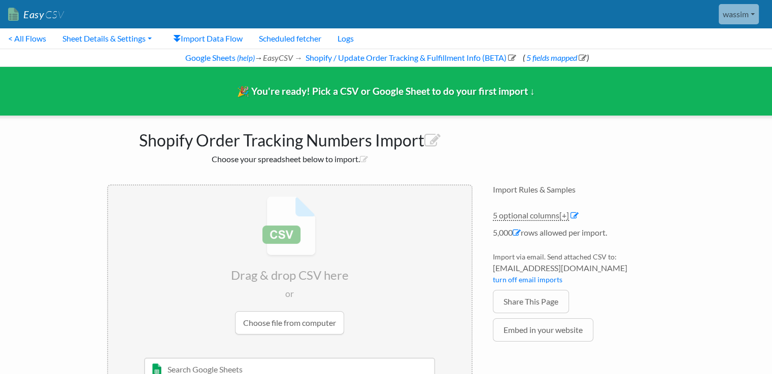
click at [45, 14] on span "CSV" at bounding box center [54, 14] width 20 height 13
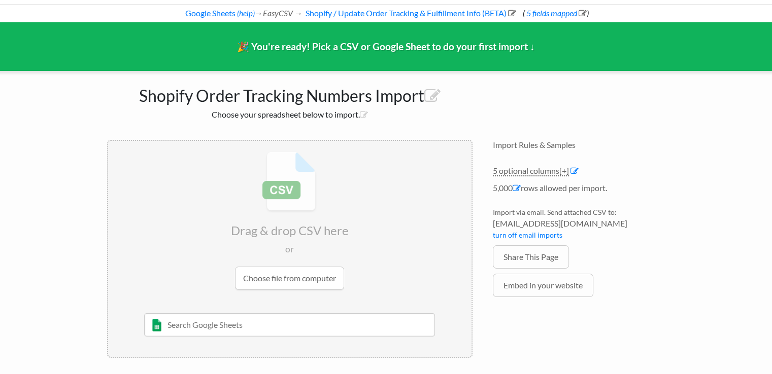
click at [357, 333] on input "text" at bounding box center [289, 325] width 291 height 23
type input "order"
click at [220, 347] on div "ORDER 24/08" at bounding box center [297, 345] width 262 height 12
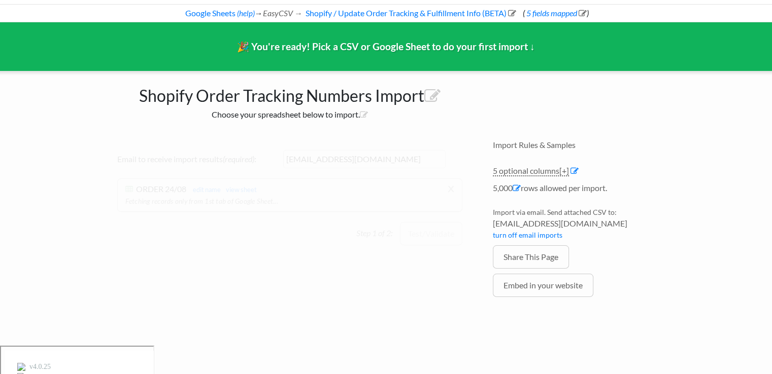
scroll to position [15, 0]
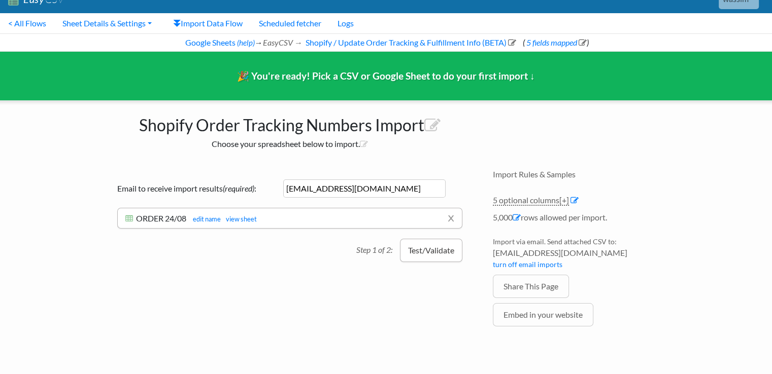
click at [440, 255] on button "Test/Validate" at bounding box center [431, 250] width 62 height 23
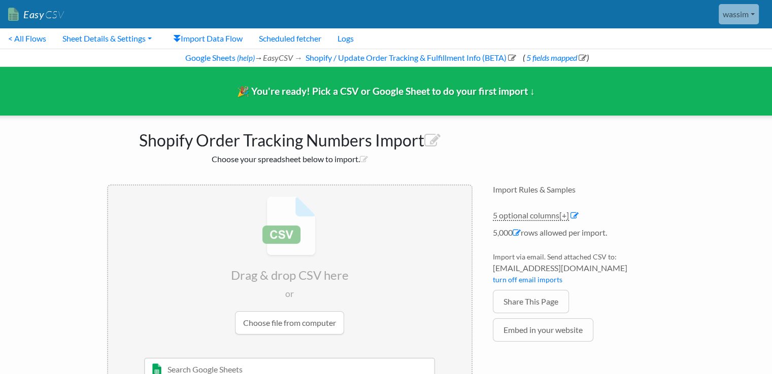
scroll to position [45, 0]
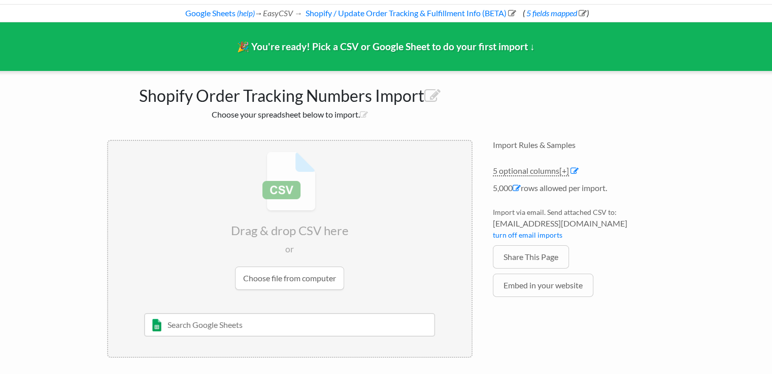
click at [340, 328] on input "text" at bounding box center [289, 325] width 291 height 23
type input "order"
click at [217, 352] on div "Wassim Makria" at bounding box center [297, 357] width 262 height 11
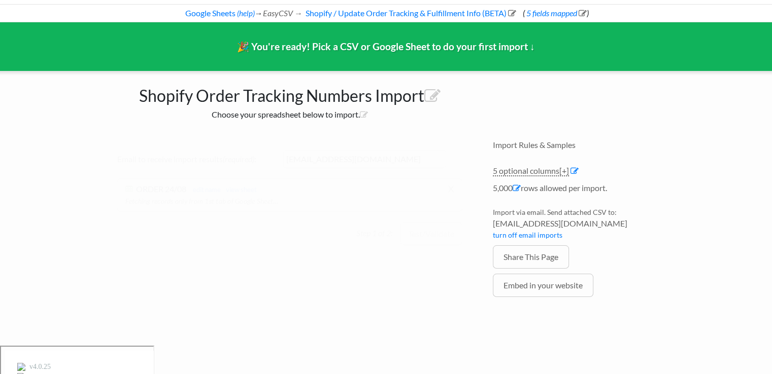
scroll to position [15, 0]
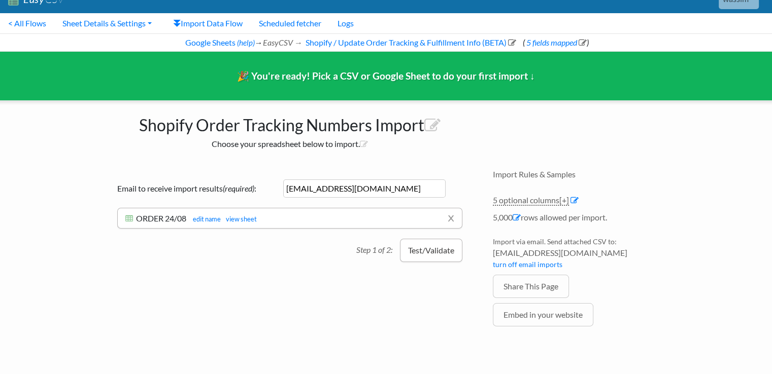
click at [421, 252] on button "Test/Validate" at bounding box center [431, 250] width 62 height 23
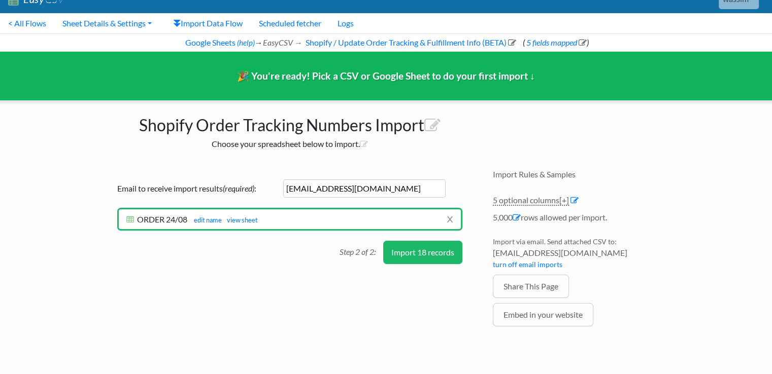
click at [417, 252] on button "Import 18 records" at bounding box center [422, 252] width 79 height 23
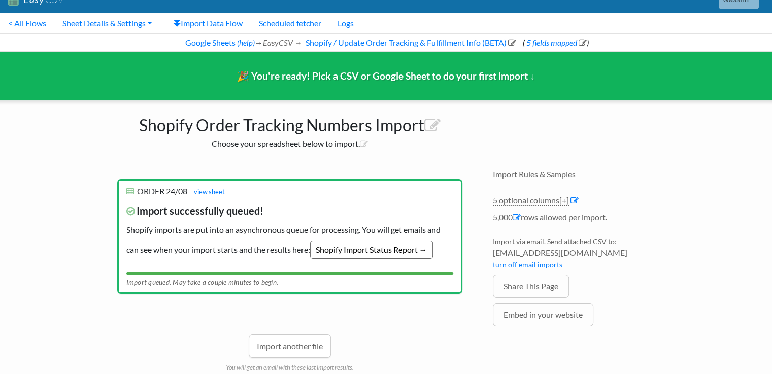
click at [383, 245] on link "Shopify Import Status Report →" at bounding box center [371, 250] width 123 height 18
